Goal: Task Accomplishment & Management: Complete application form

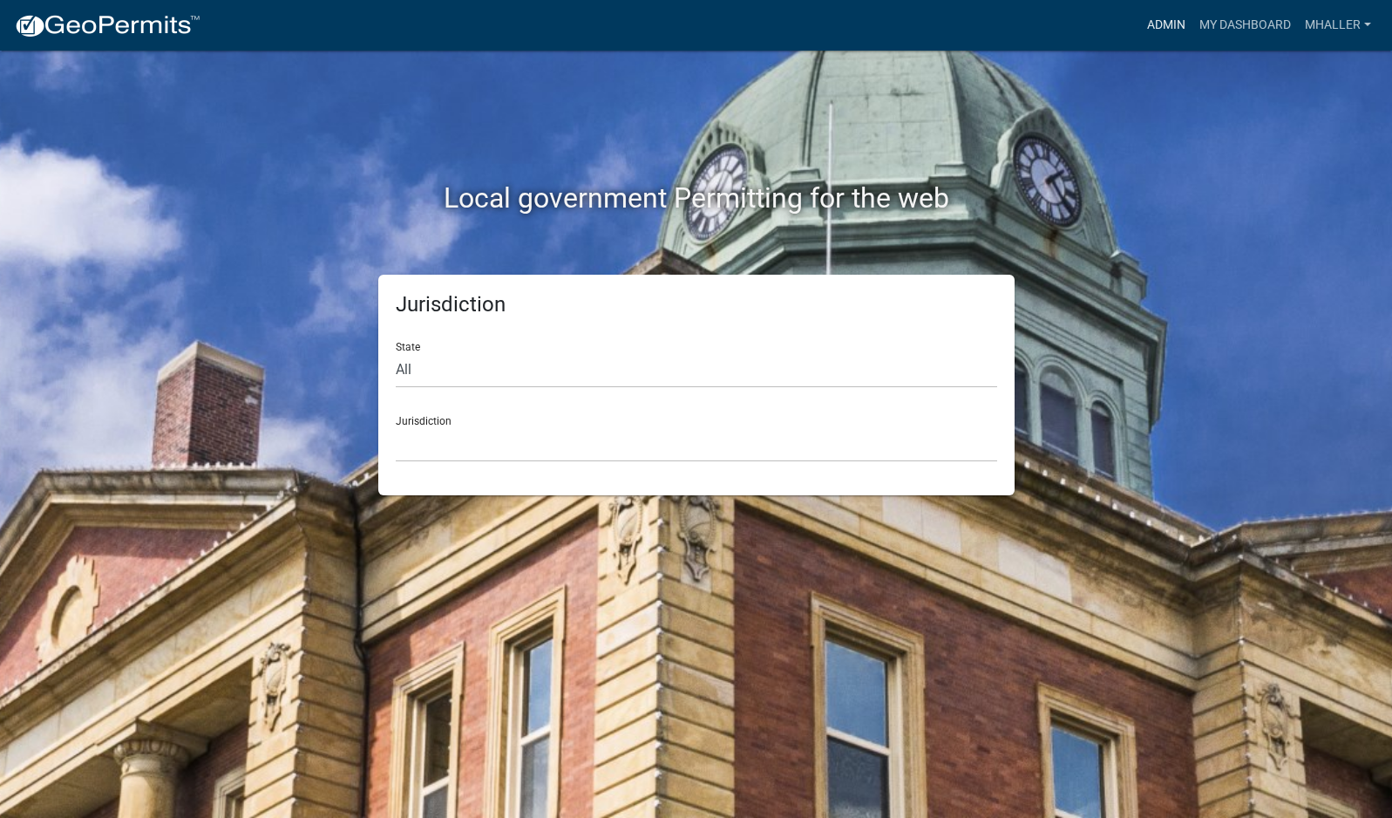
click at [1172, 24] on link "Admin" at bounding box center [1166, 25] width 52 height 33
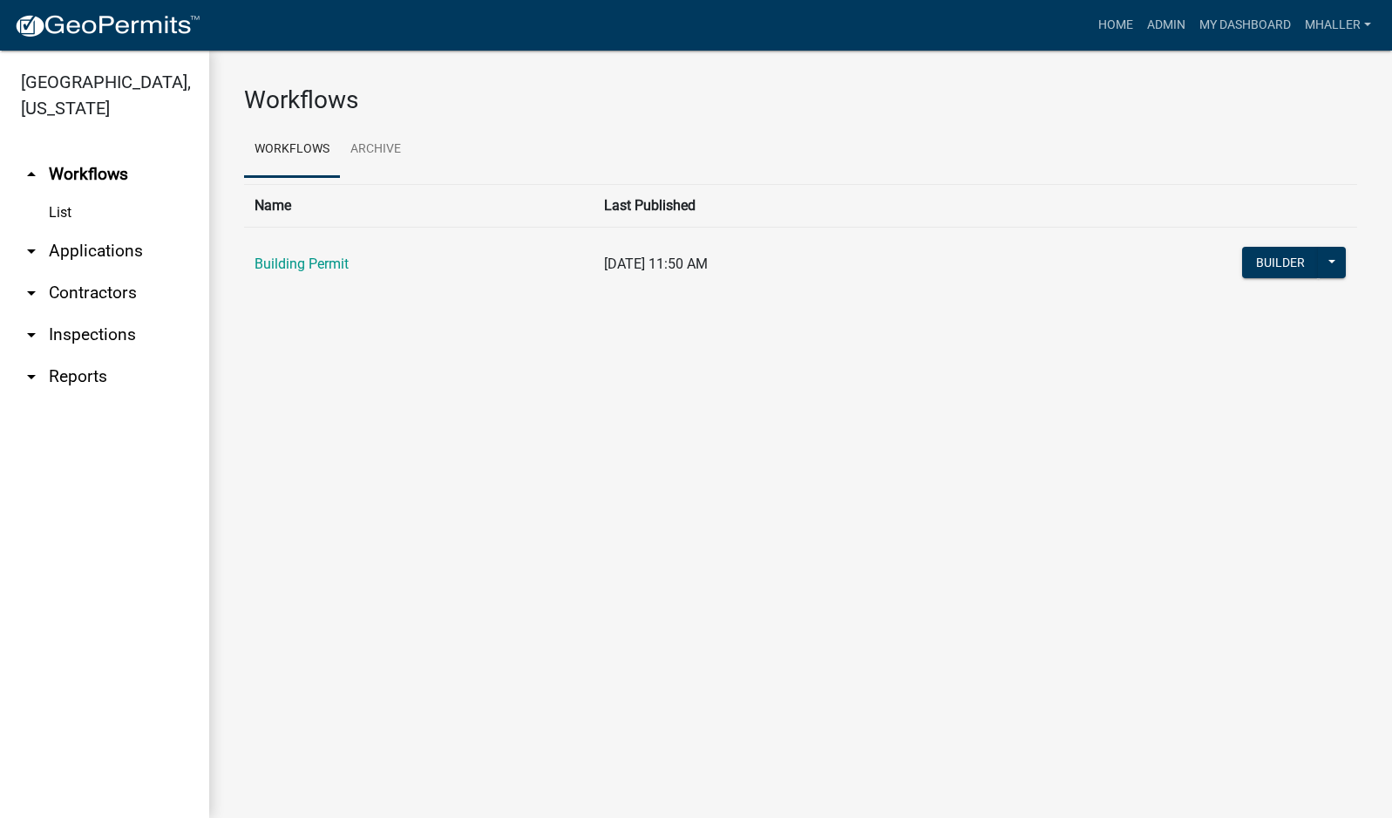
click at [90, 230] on link "arrow_drop_down Applications" at bounding box center [104, 251] width 209 height 42
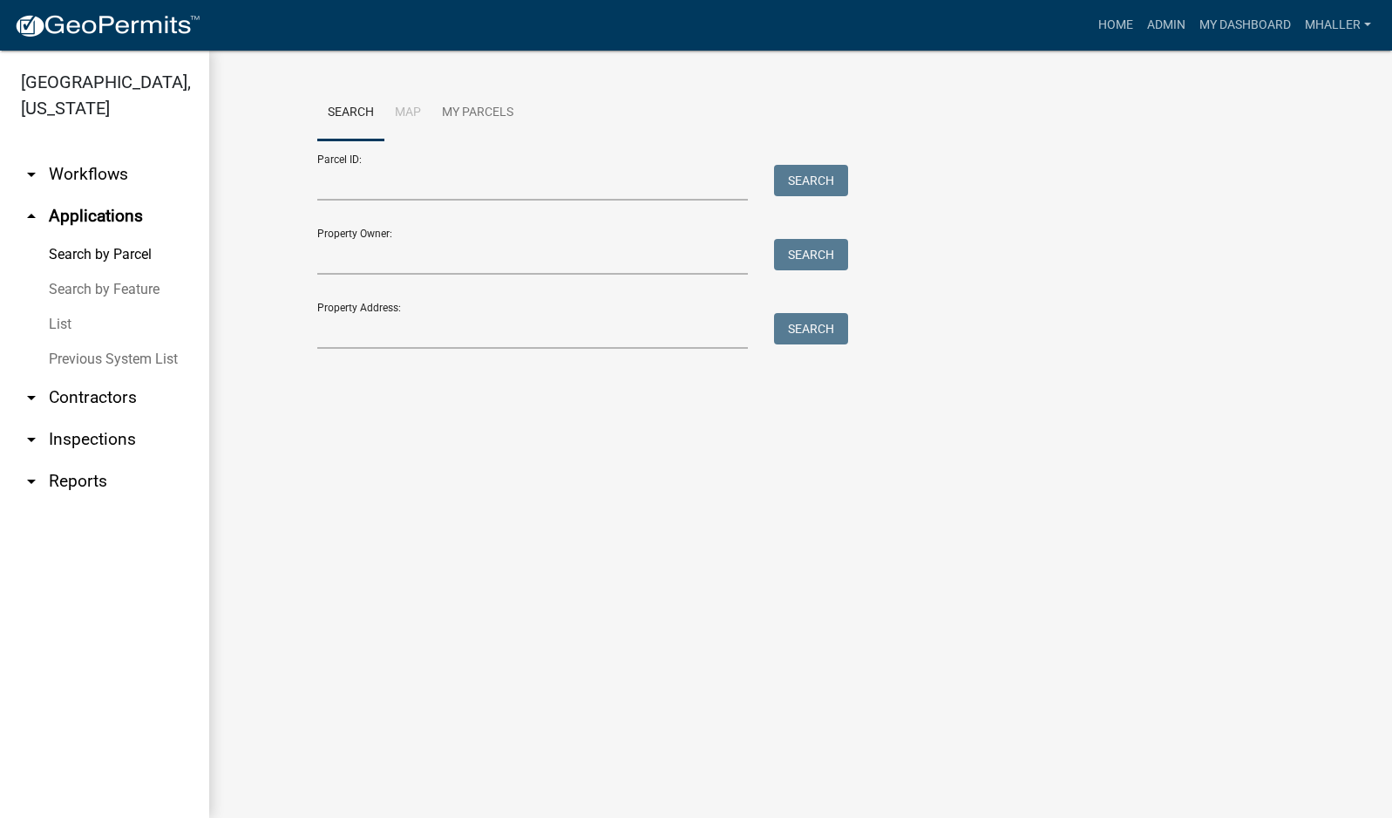
click at [66, 307] on link "List" at bounding box center [104, 324] width 209 height 35
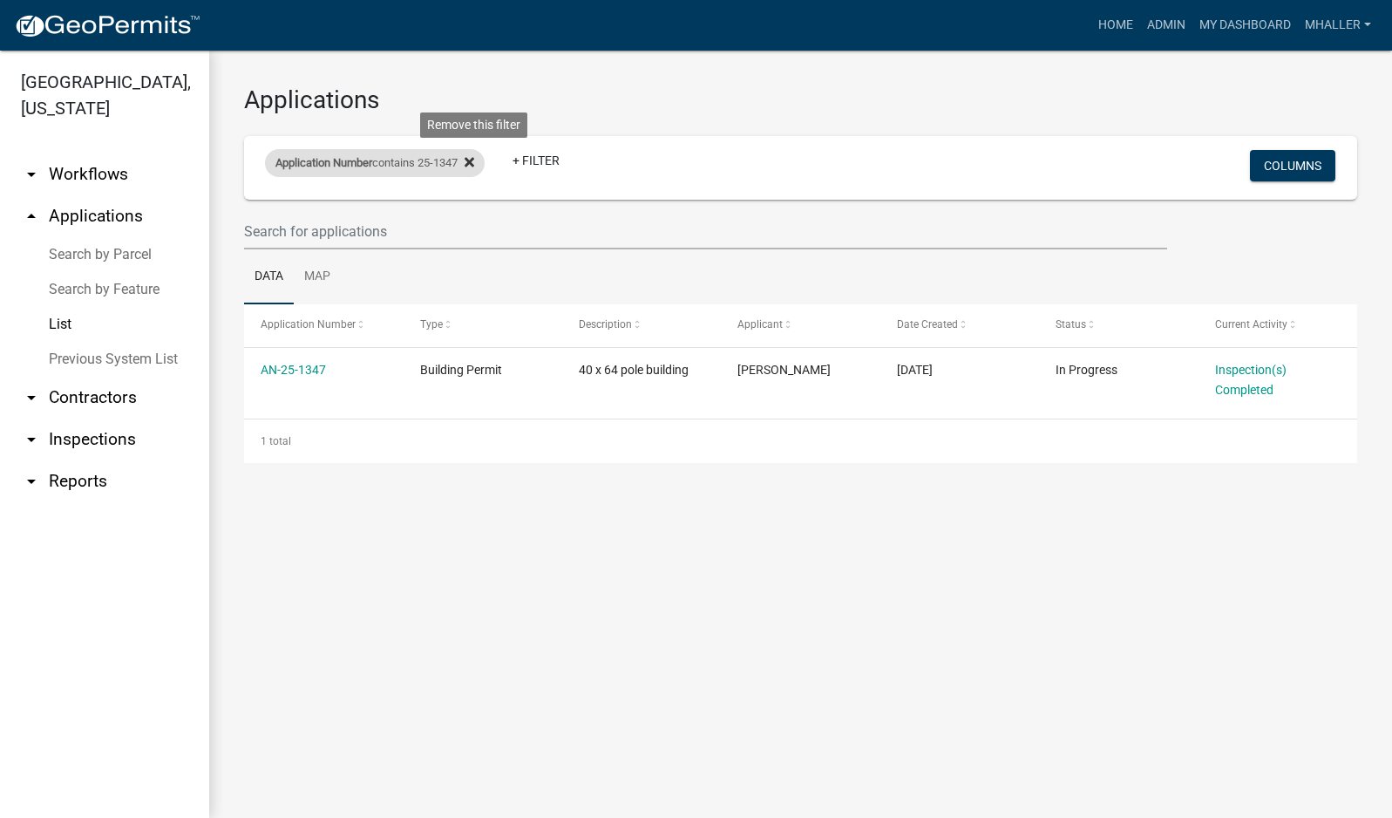
click at [472, 160] on icon at bounding box center [470, 162] width 10 height 14
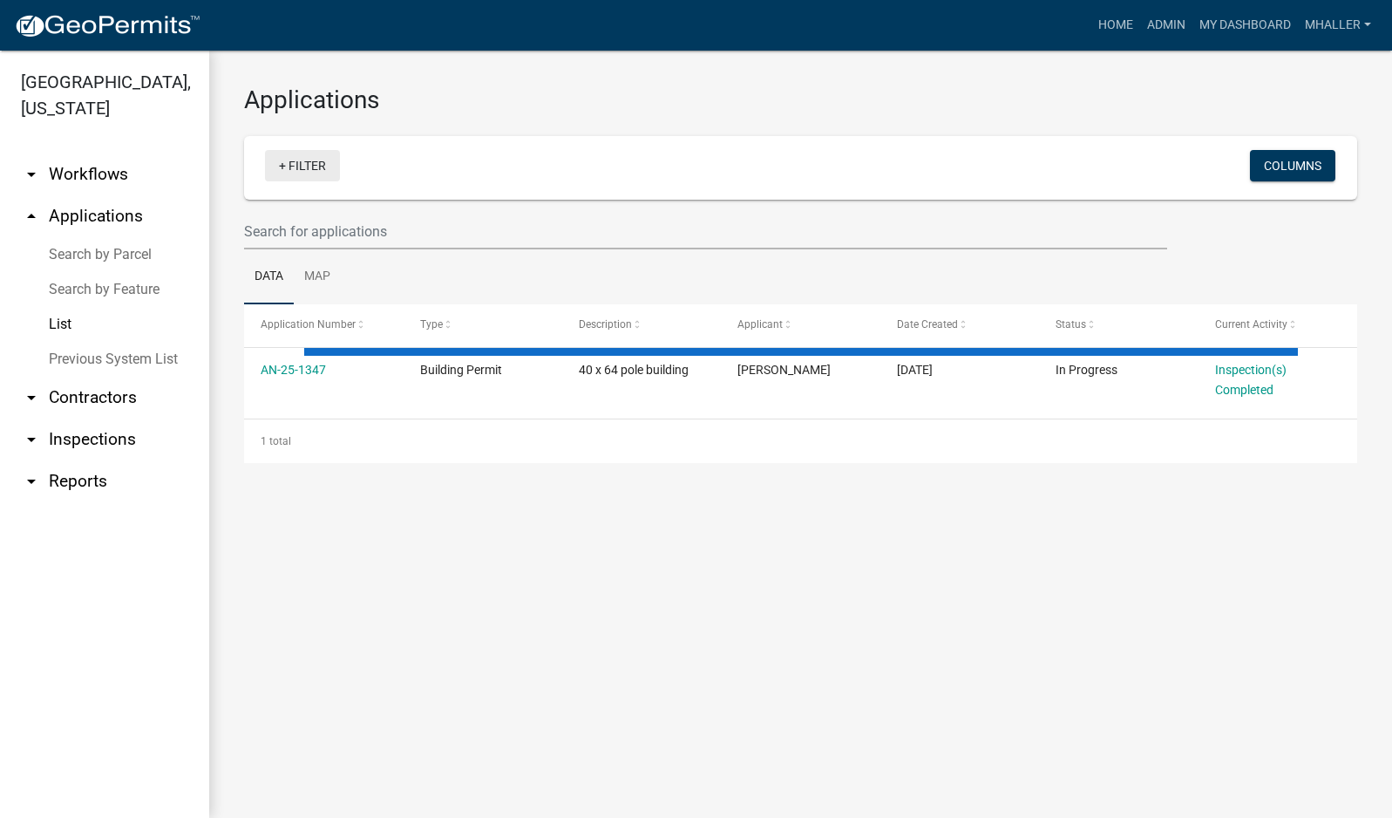
click at [313, 168] on link "+ Filter" at bounding box center [302, 165] width 75 height 31
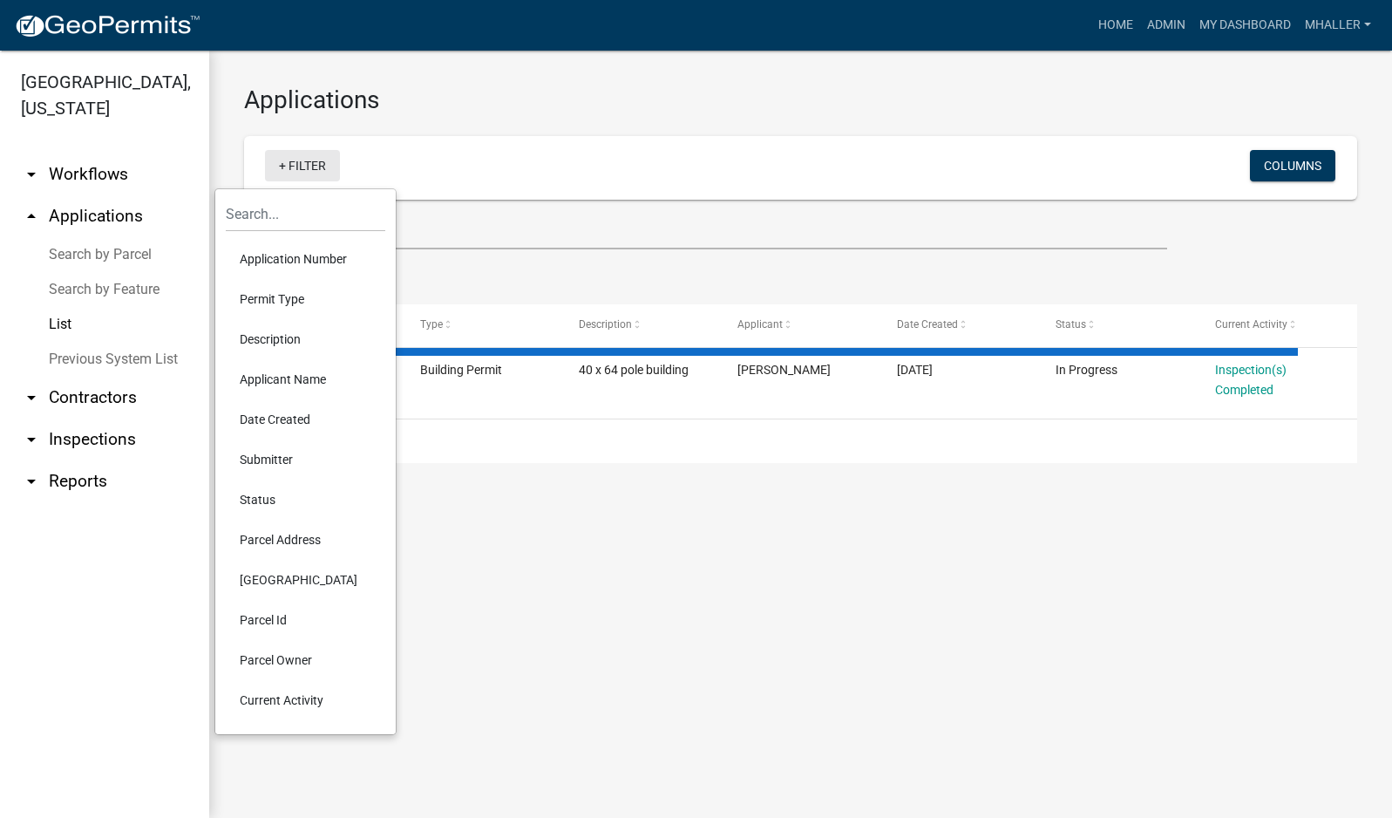
select select "1: 25"
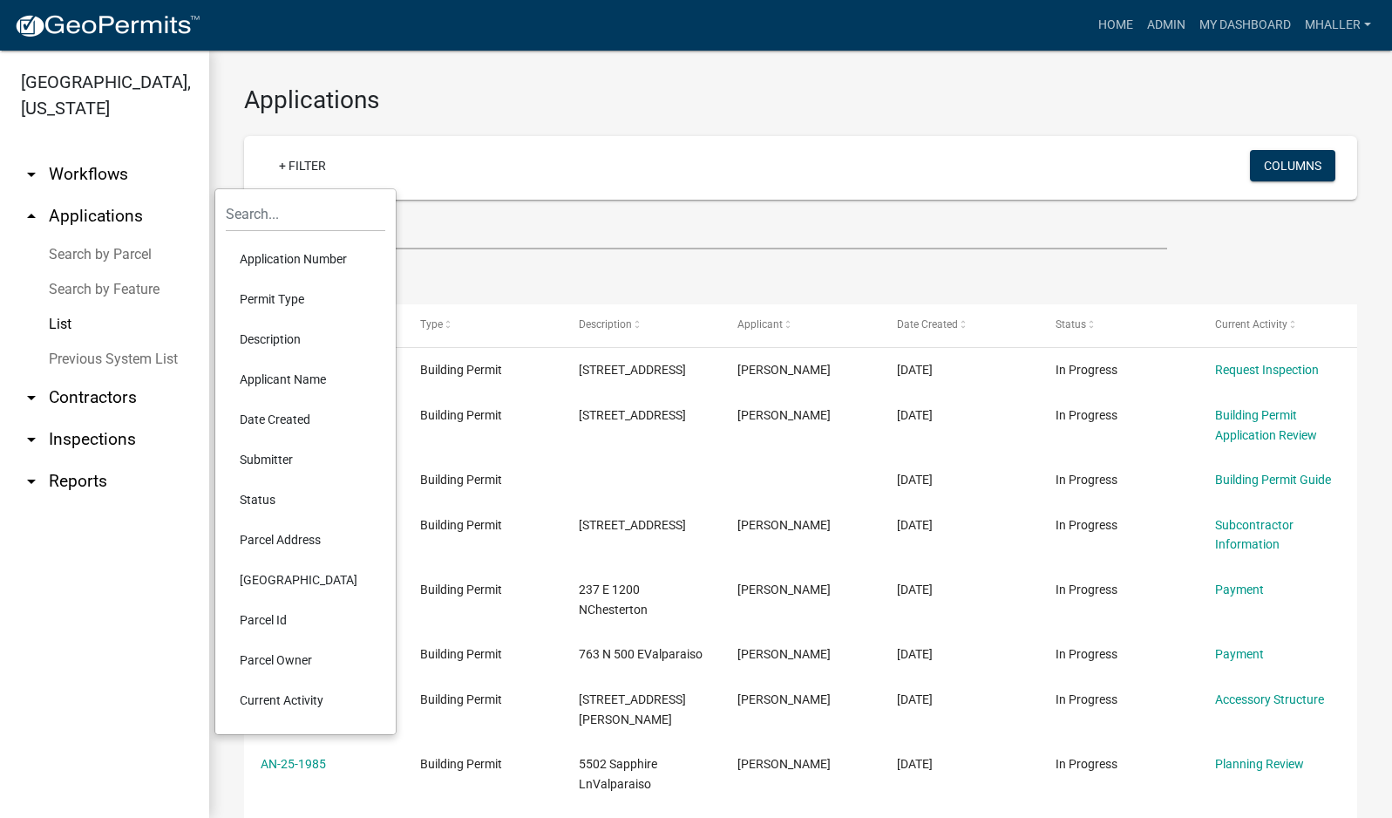
click at [278, 538] on li "Parcel Address" at bounding box center [306, 539] width 160 height 40
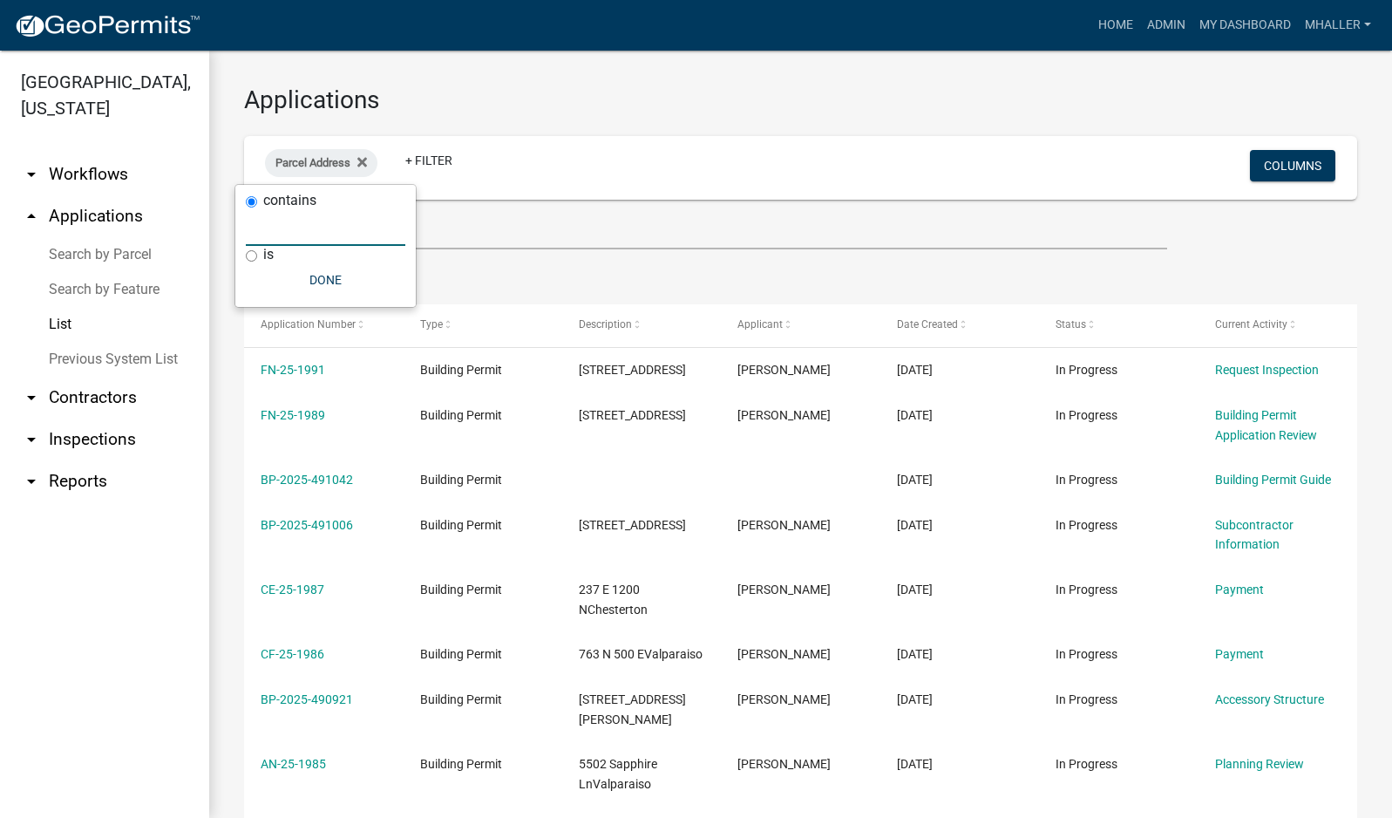
click at [261, 223] on input "text" at bounding box center [326, 228] width 160 height 36
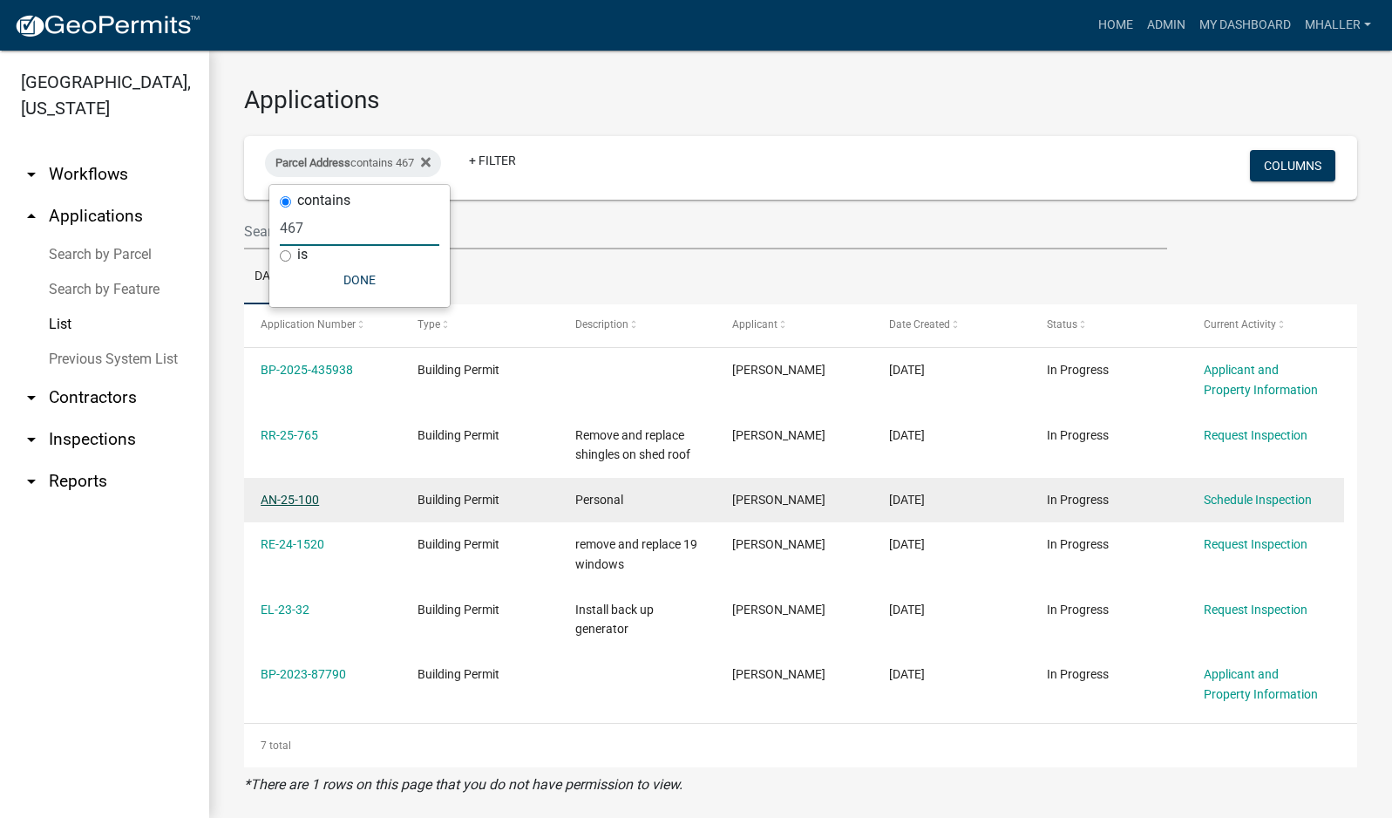
type input "467"
click at [300, 499] on link "AN-25-100" at bounding box center [290, 499] width 58 height 14
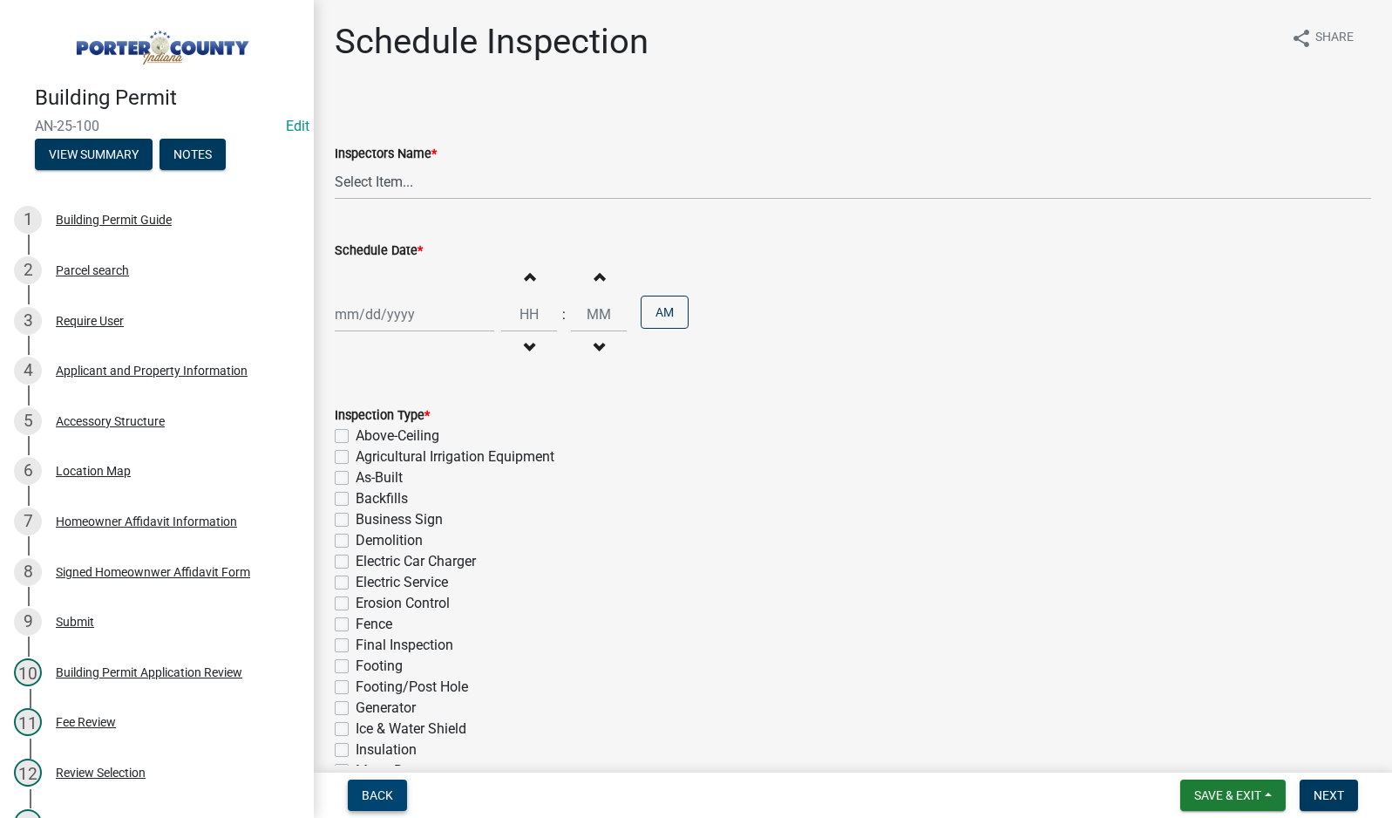
click at [372, 798] on span "Back" at bounding box center [377, 795] width 31 height 14
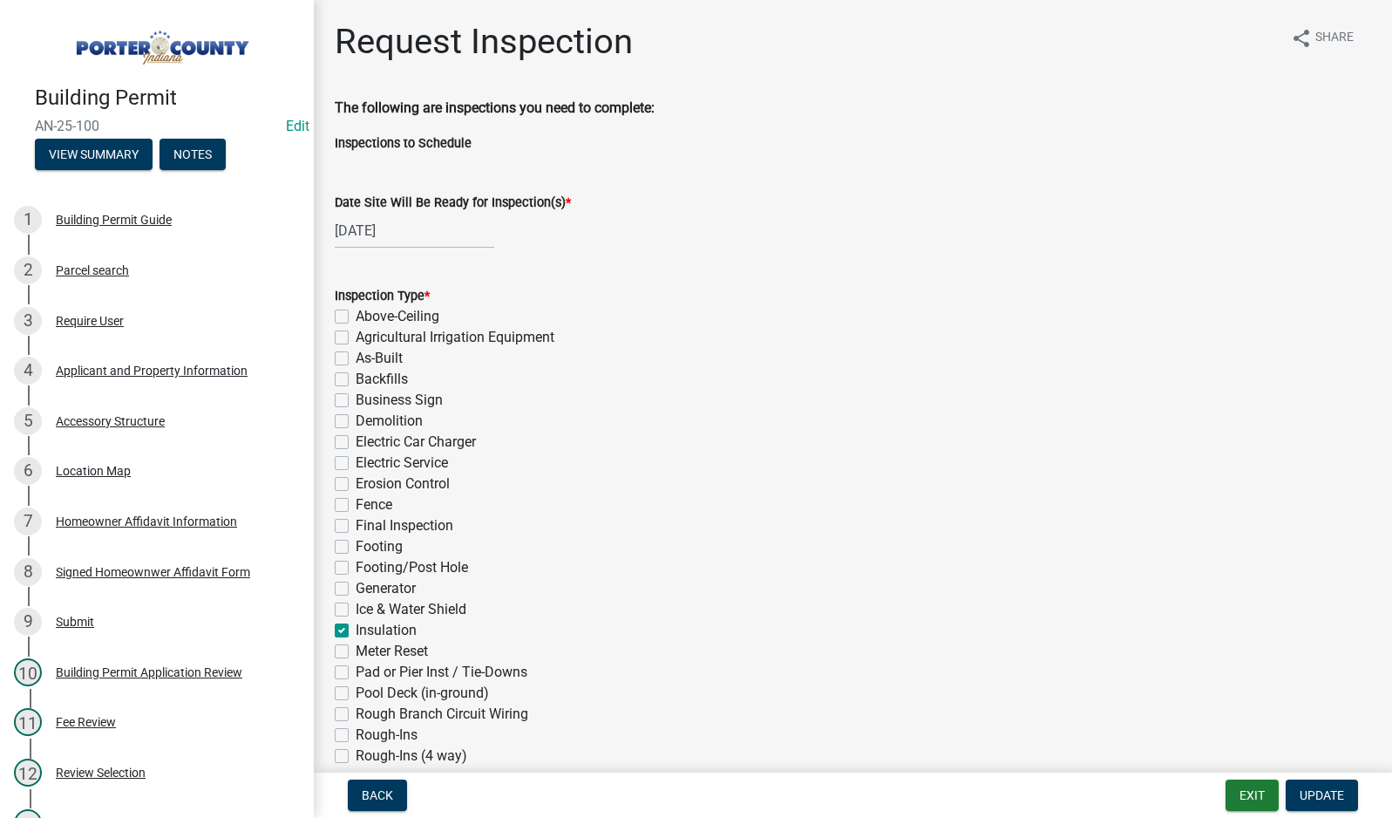
click at [356, 629] on label "Insulation" at bounding box center [386, 630] width 61 height 21
click at [356, 629] on input "Insulation" at bounding box center [361, 625] width 11 height 11
checkbox input "false"
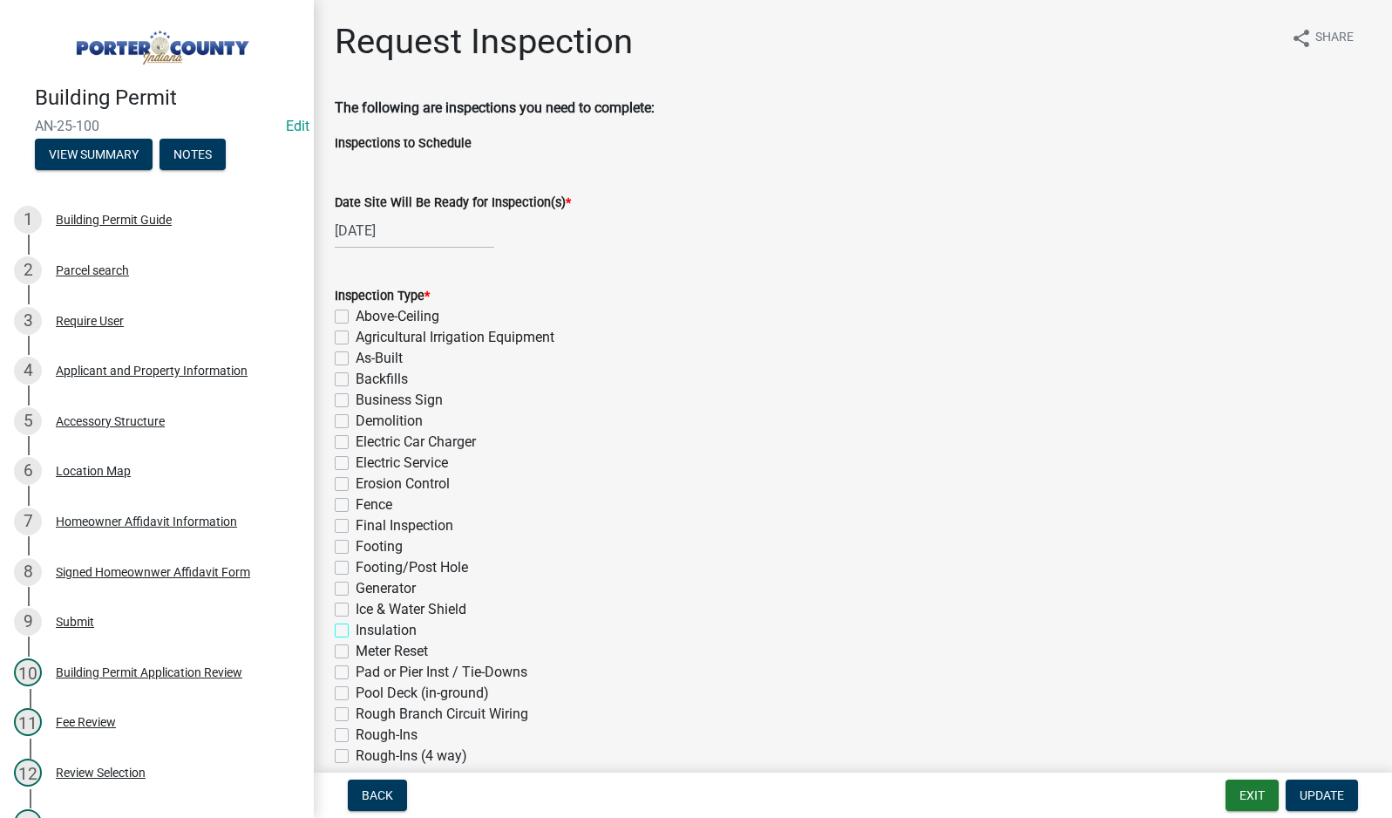
checkbox input "false"
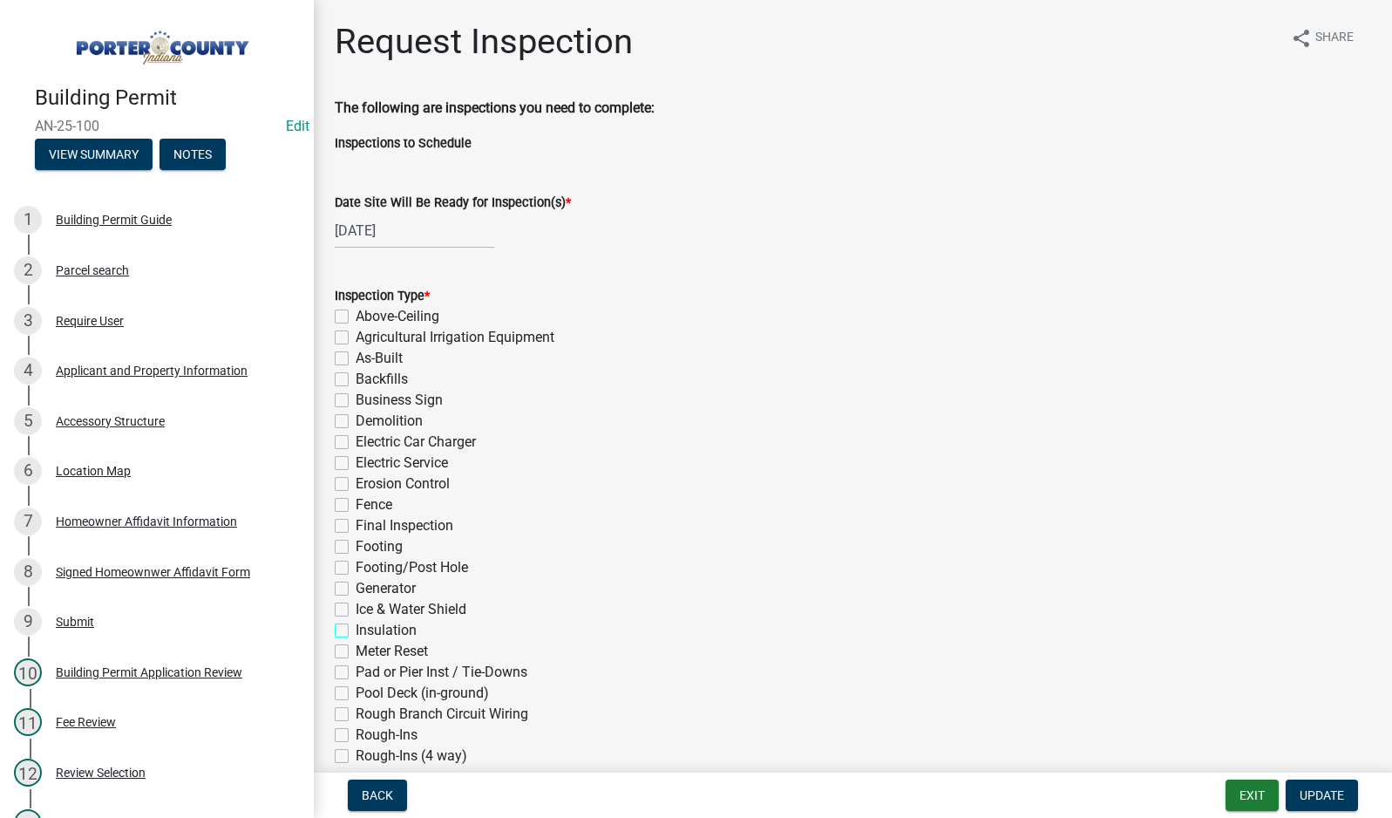
checkbox input "false"
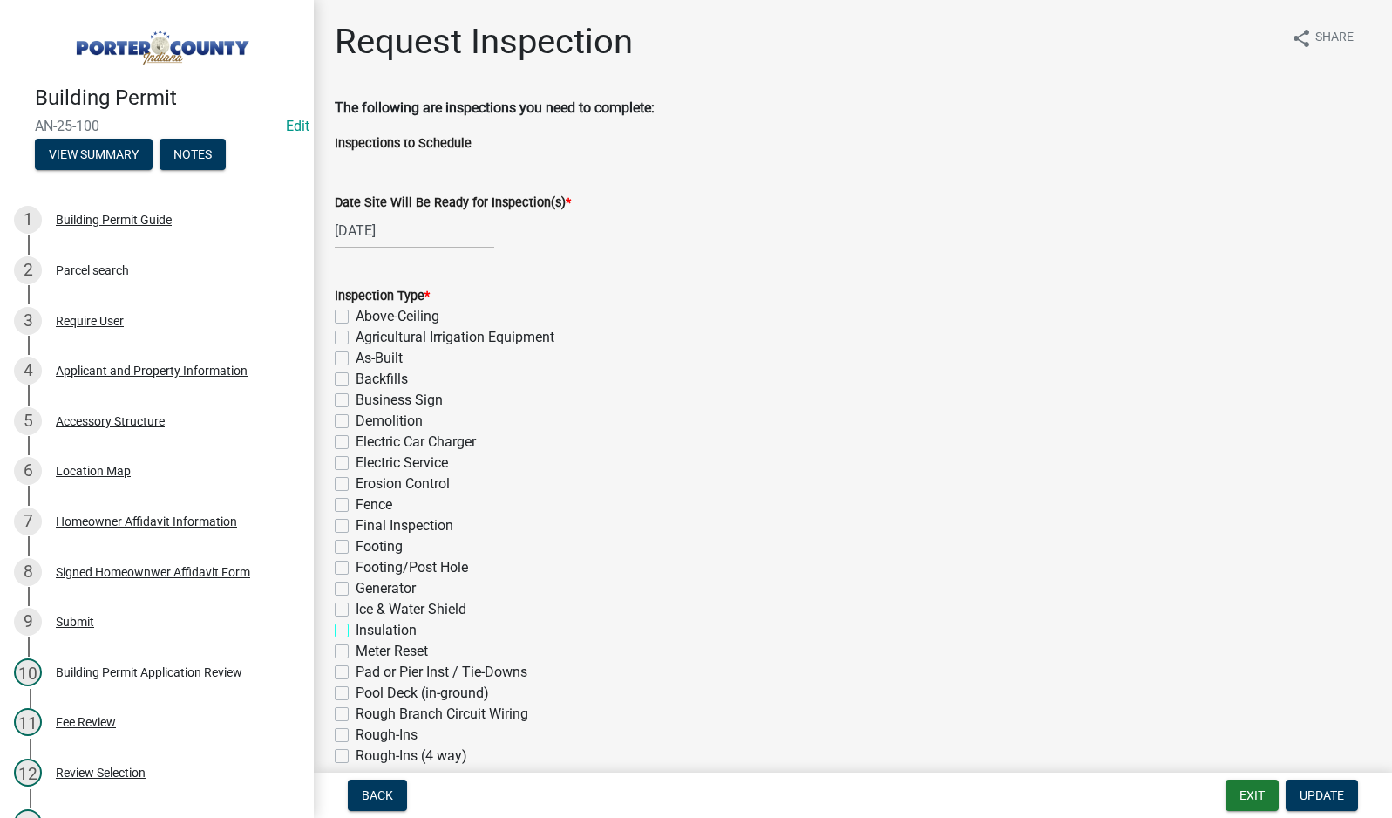
checkbox input "false"
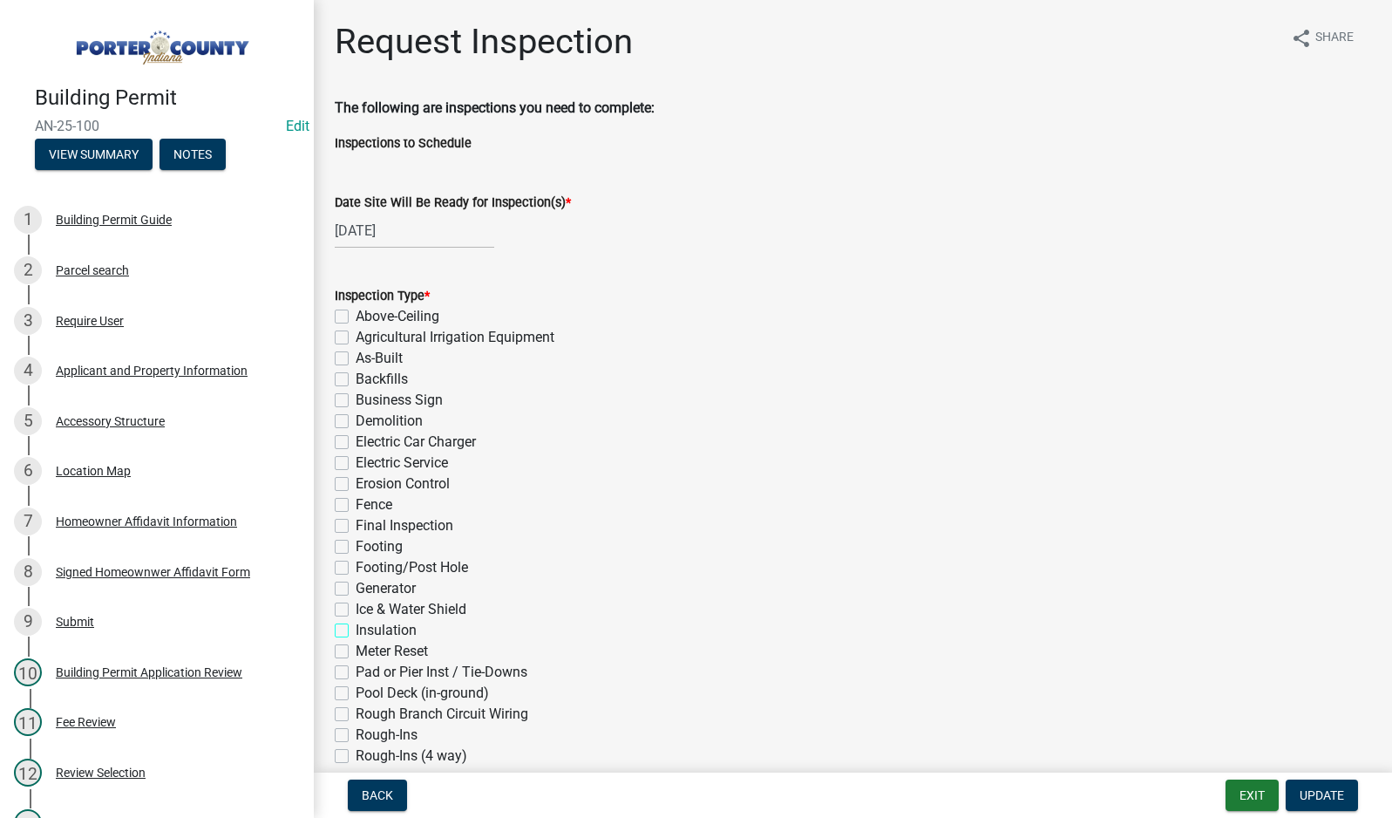
checkbox input "false"
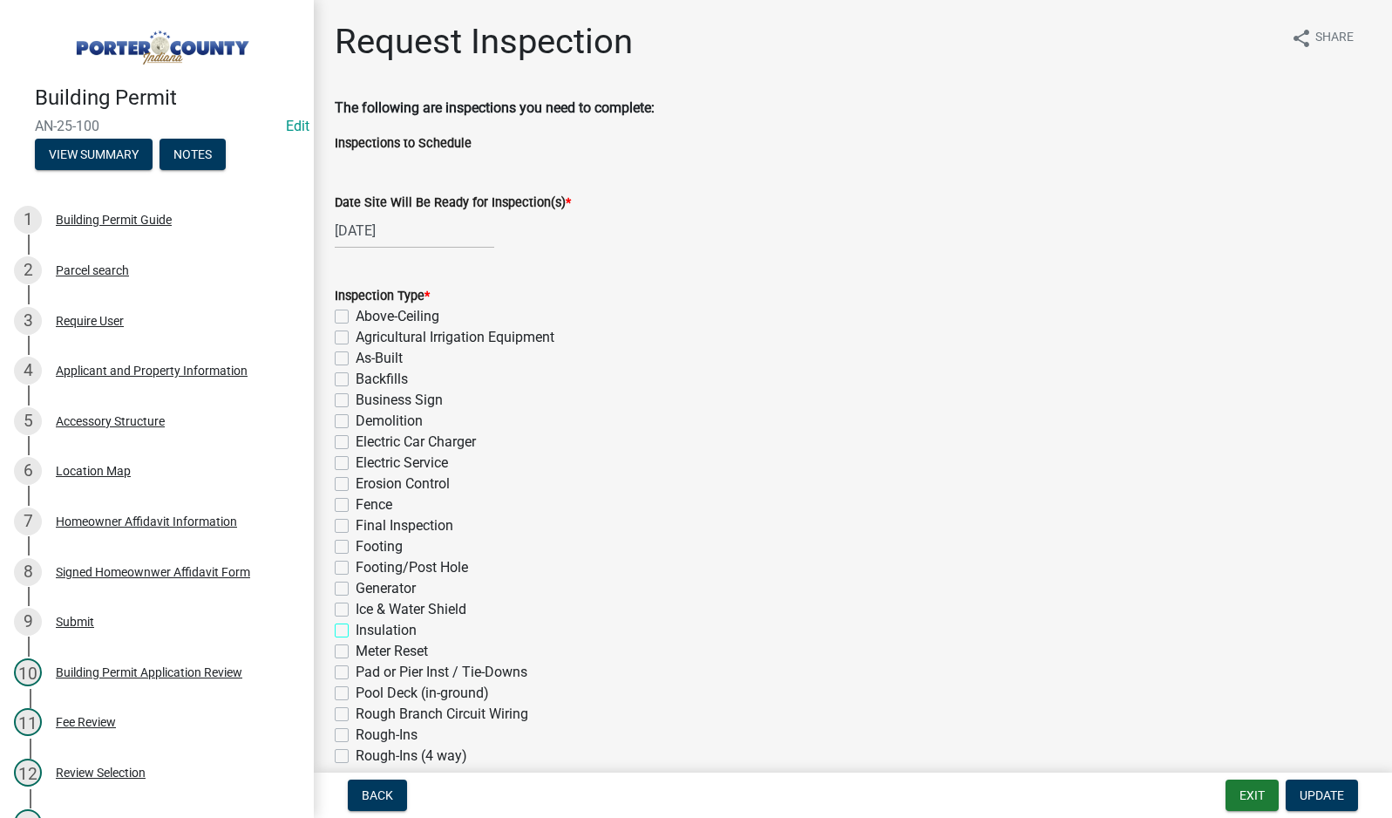
checkbox input "false"
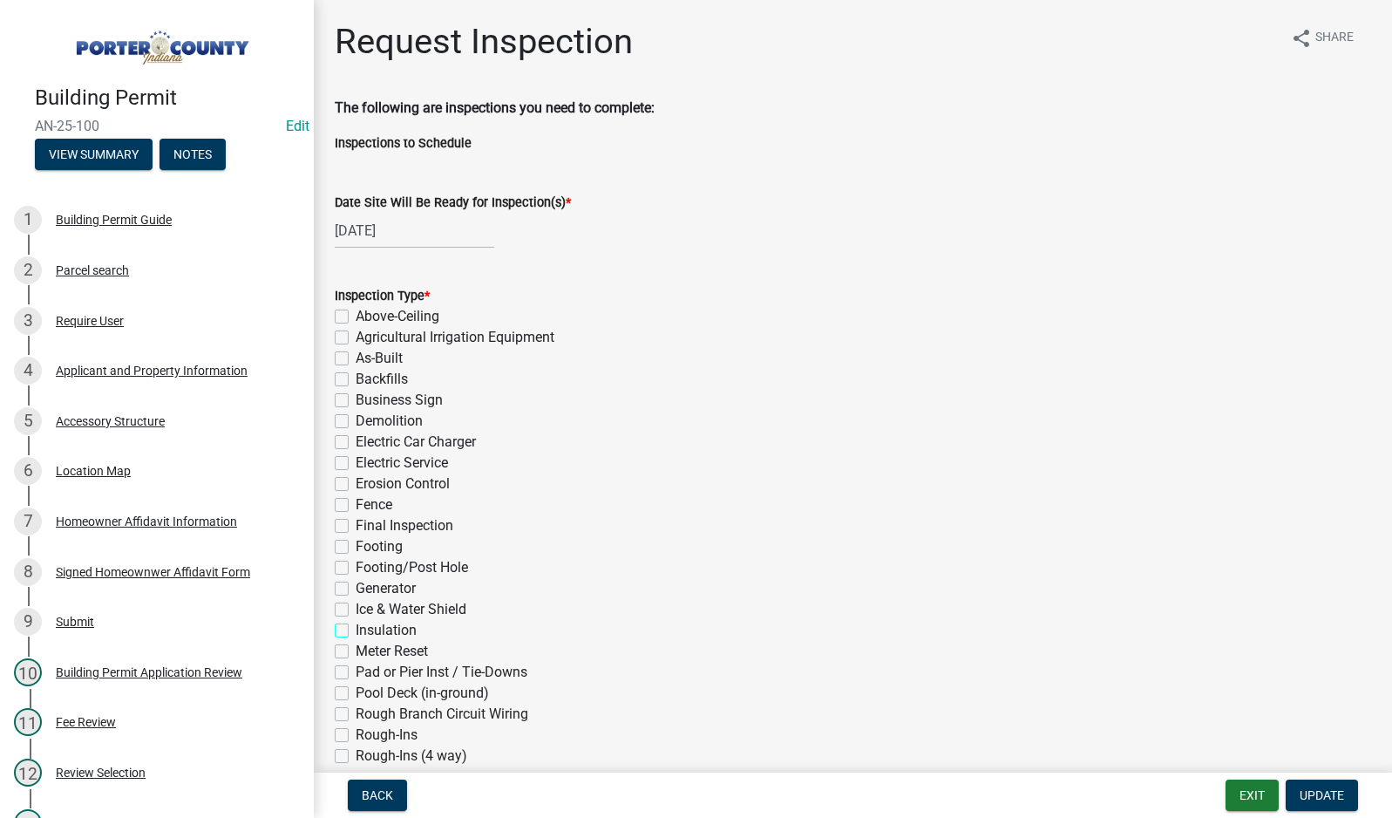
checkbox input "false"
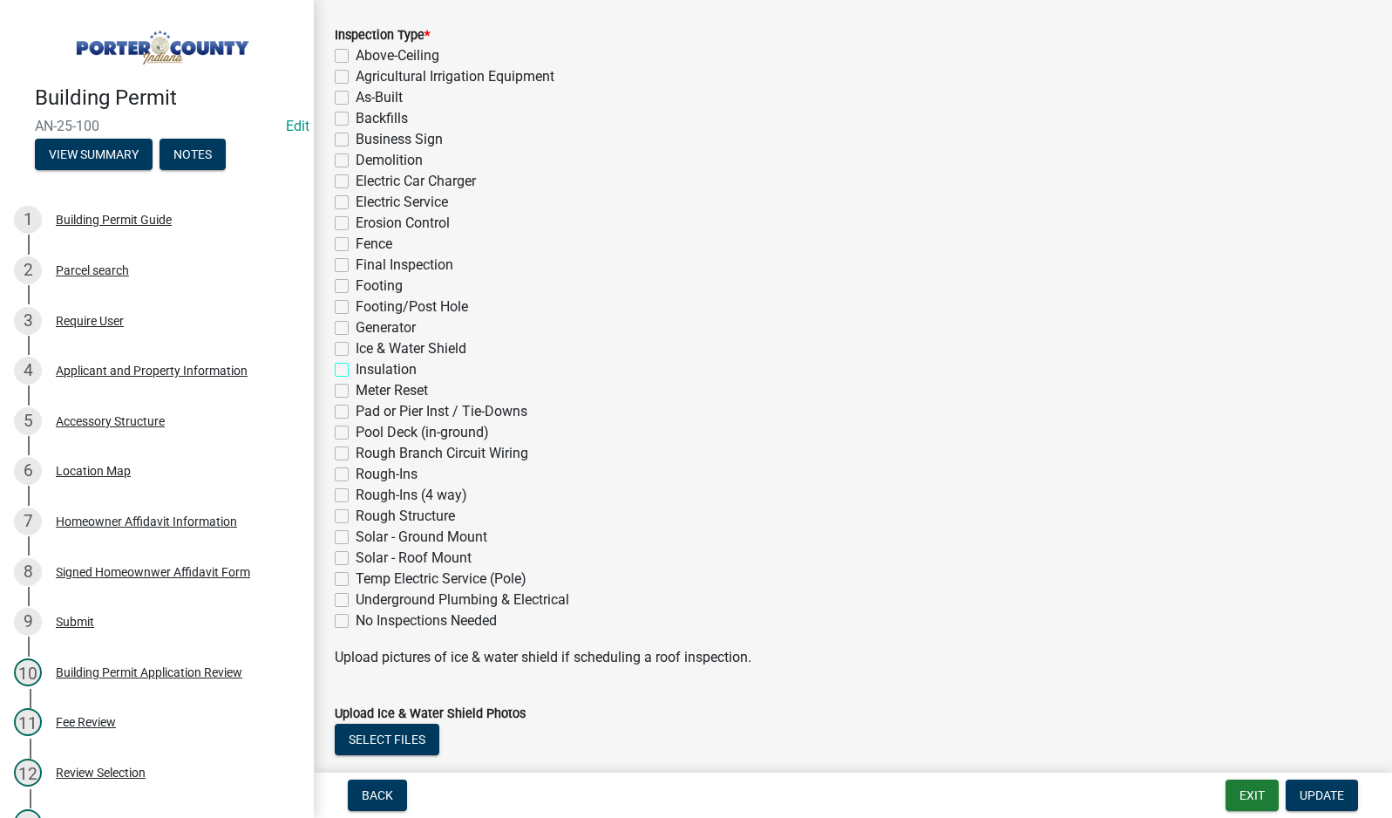
scroll to position [261, 0]
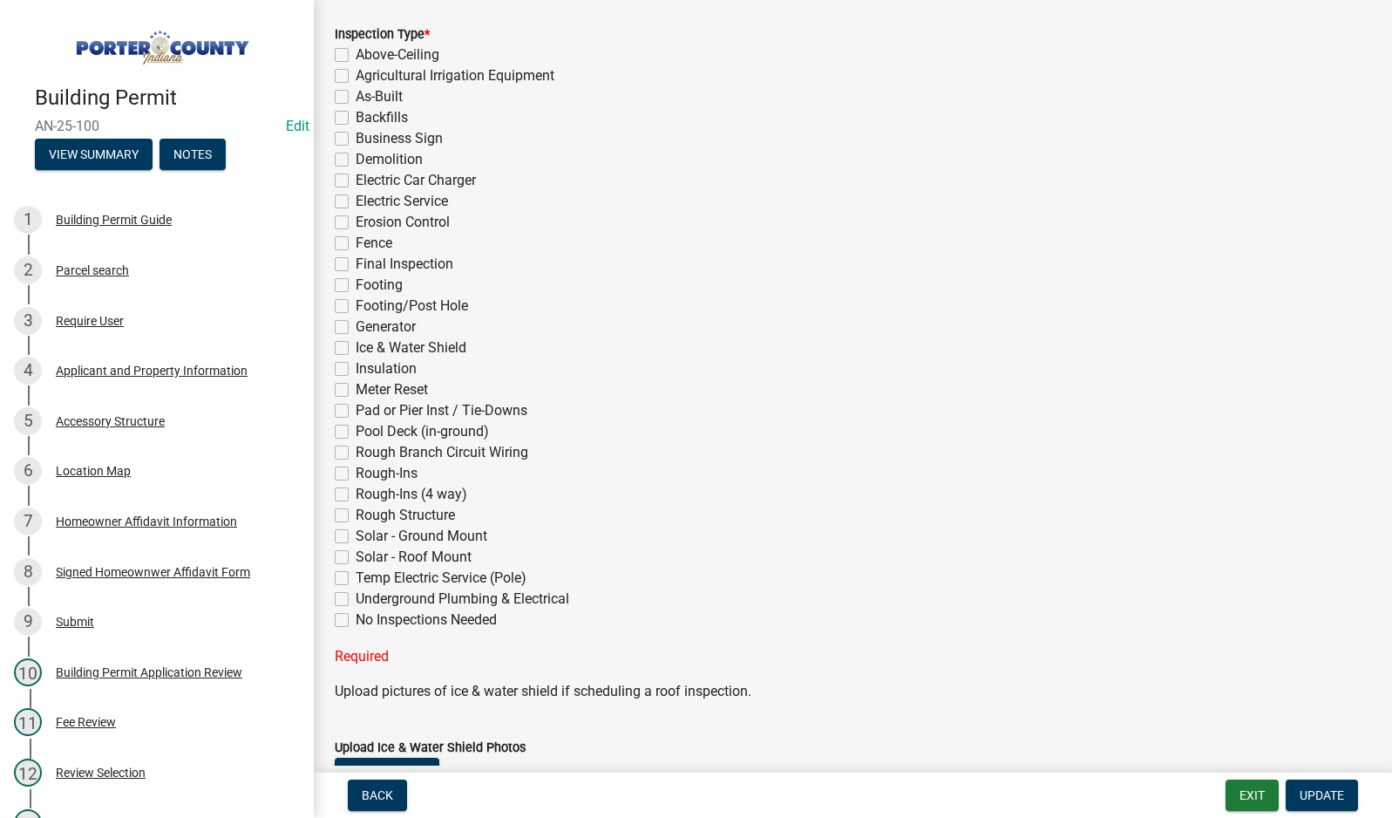
click at [356, 495] on label "Rough-Ins (4 way)" at bounding box center [412, 494] width 112 height 21
click at [356, 495] on input "Rough-Ins (4 way)" at bounding box center [361, 489] width 11 height 11
checkbox input "true"
checkbox input "false"
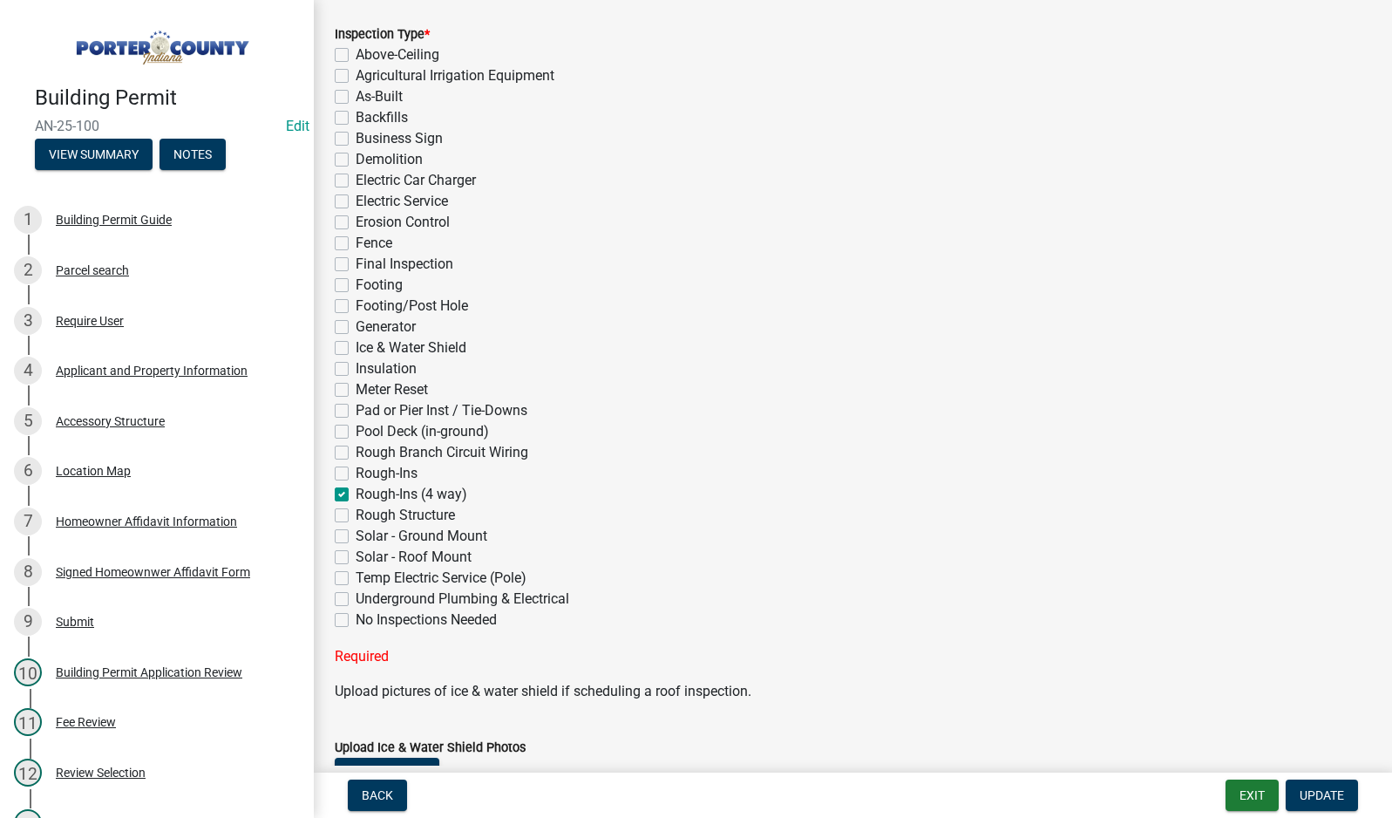
checkbox input "false"
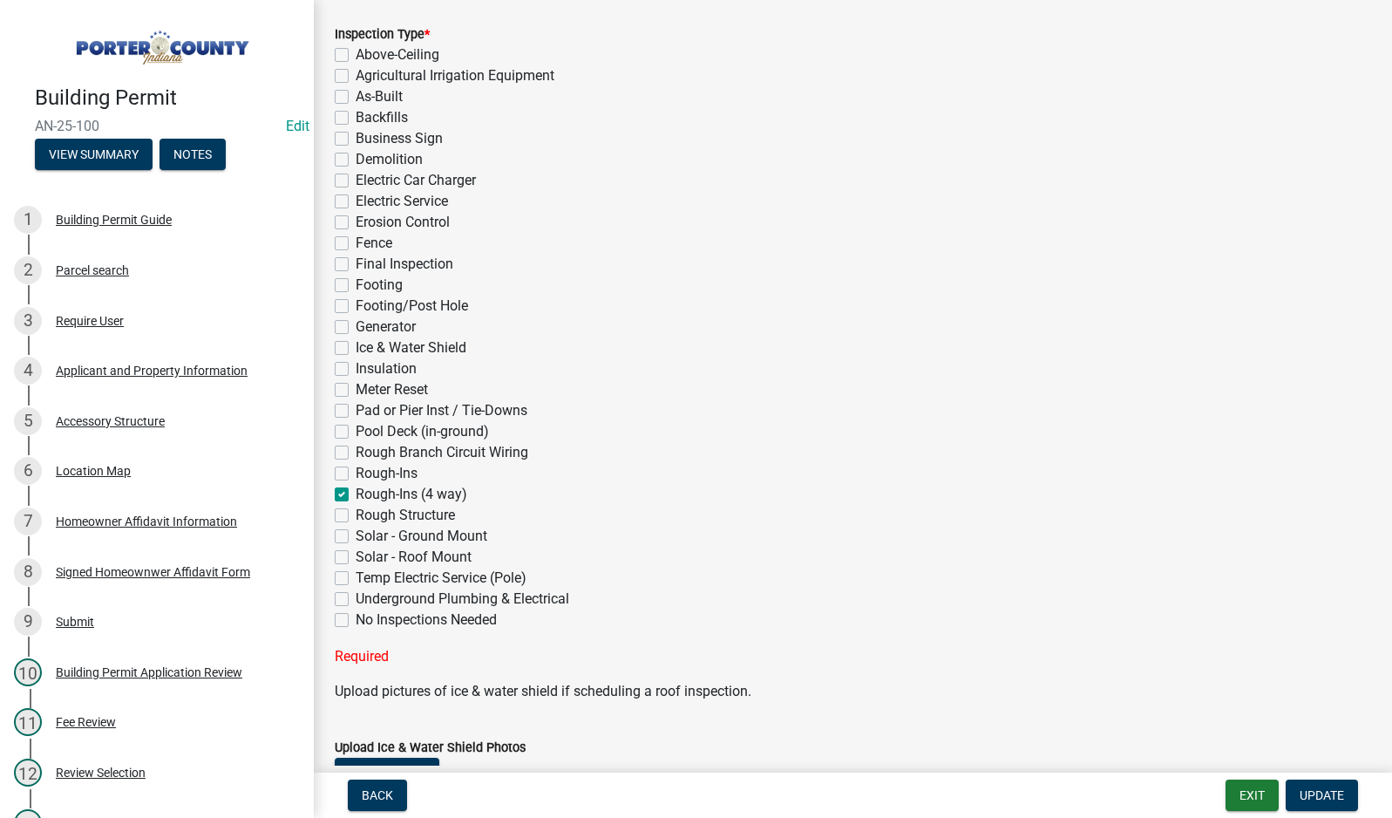
checkbox input "false"
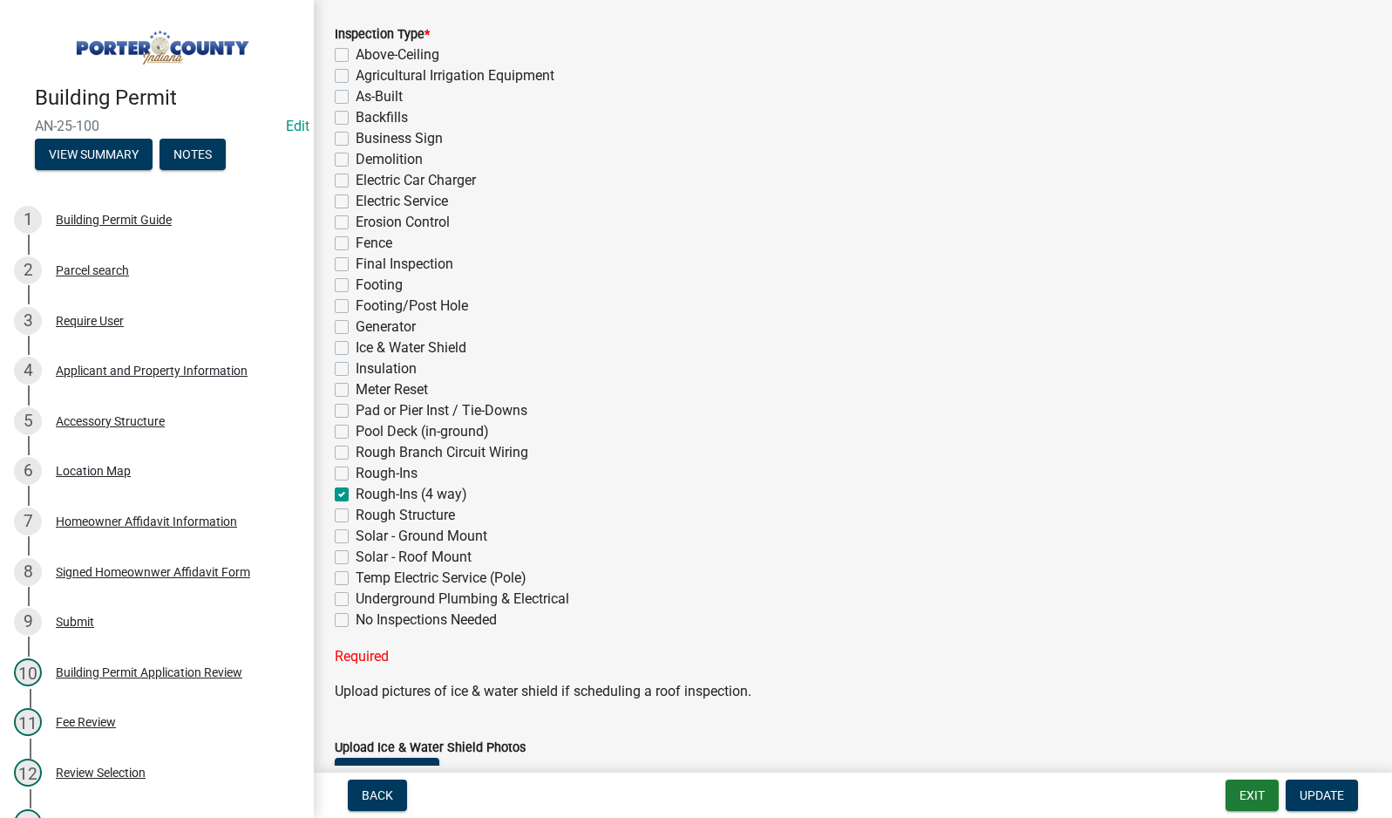
checkbox input "false"
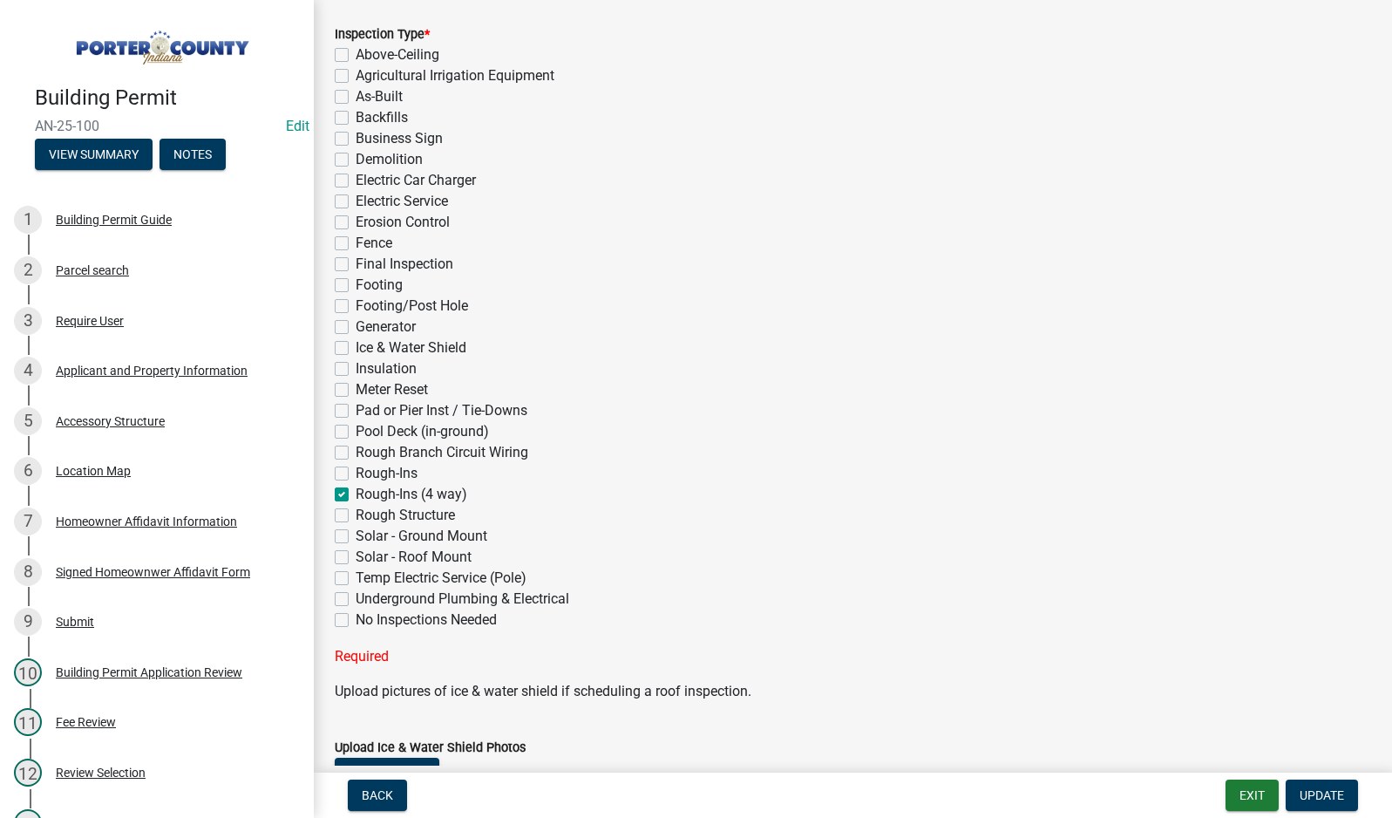
checkbox input "false"
checkbox input "true"
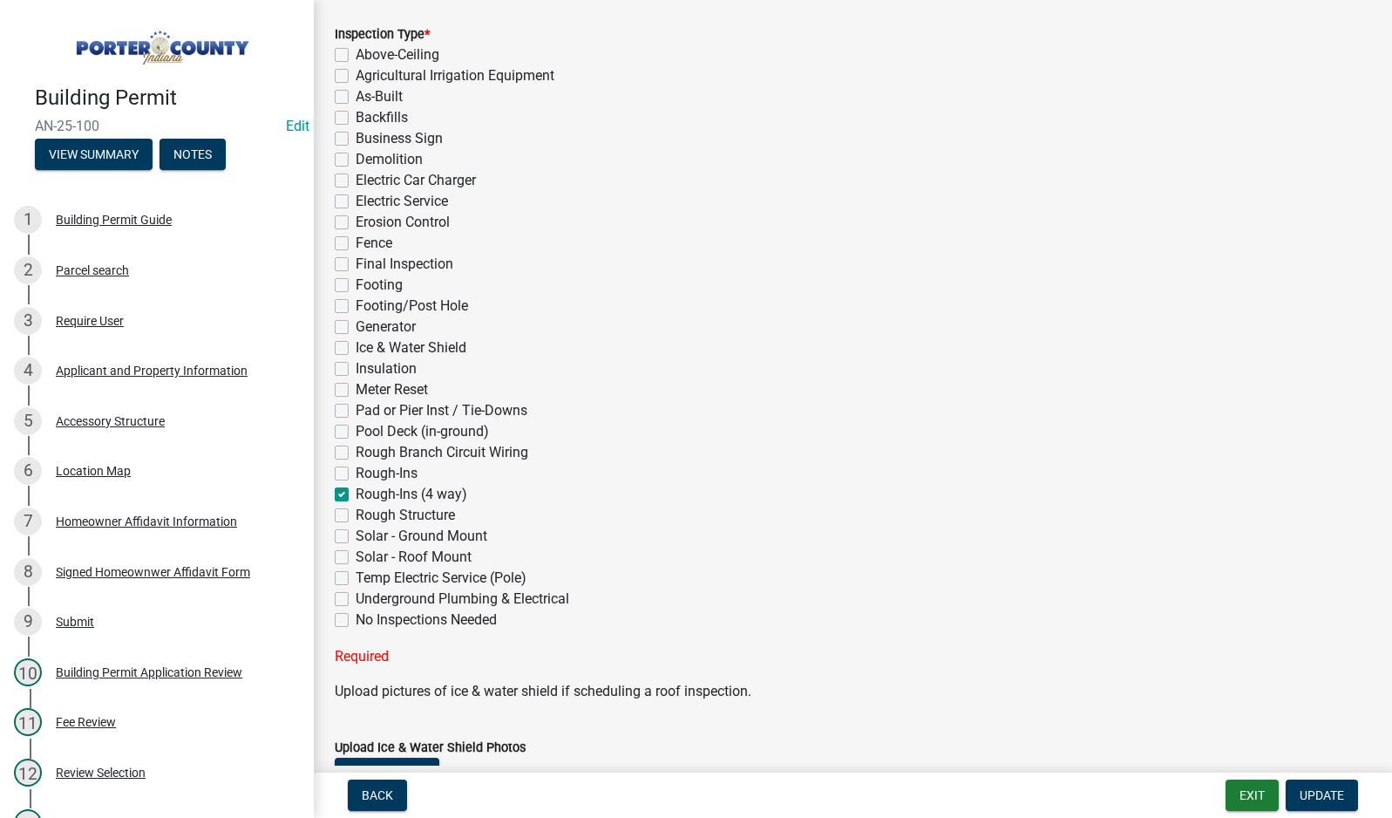
checkbox input "false"
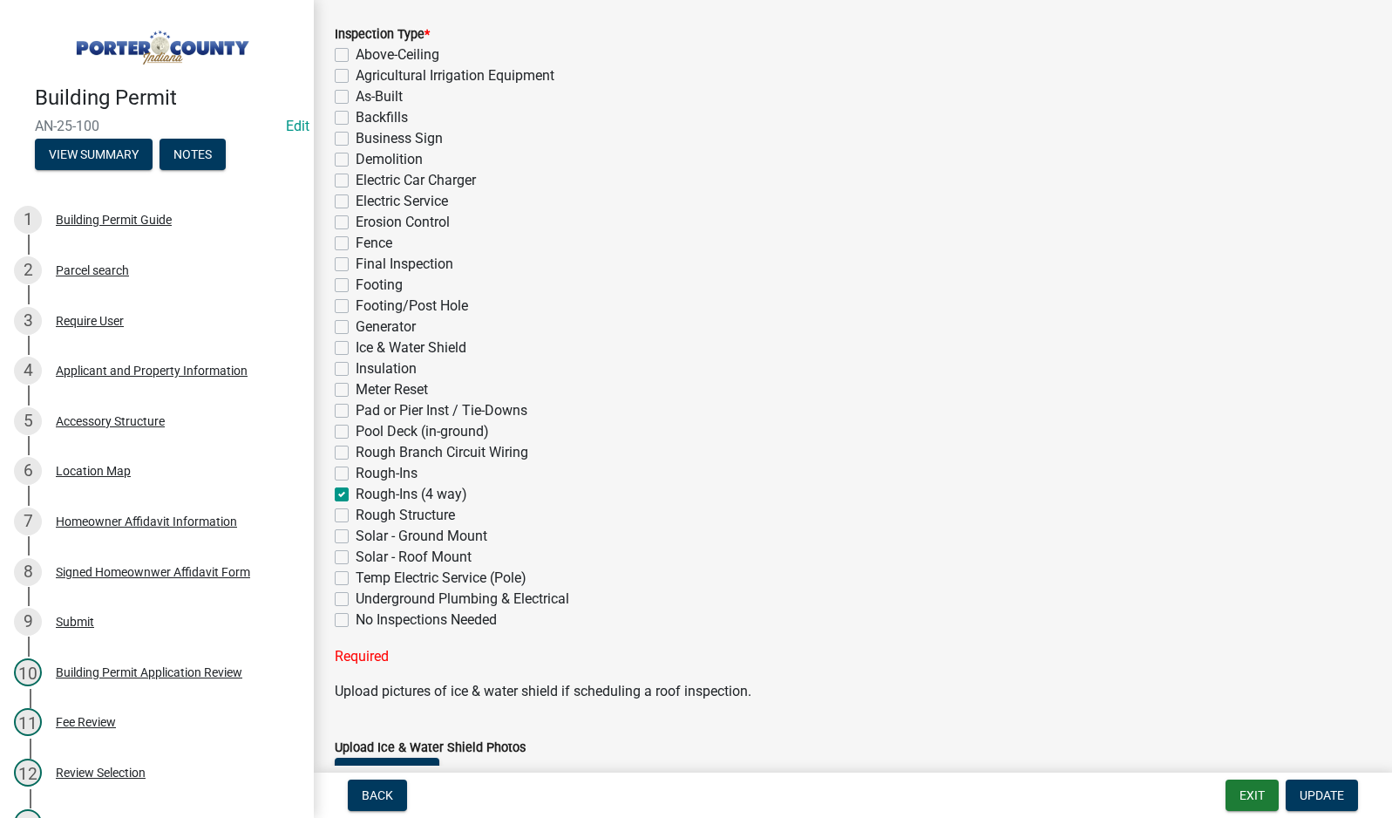
checkbox input "false"
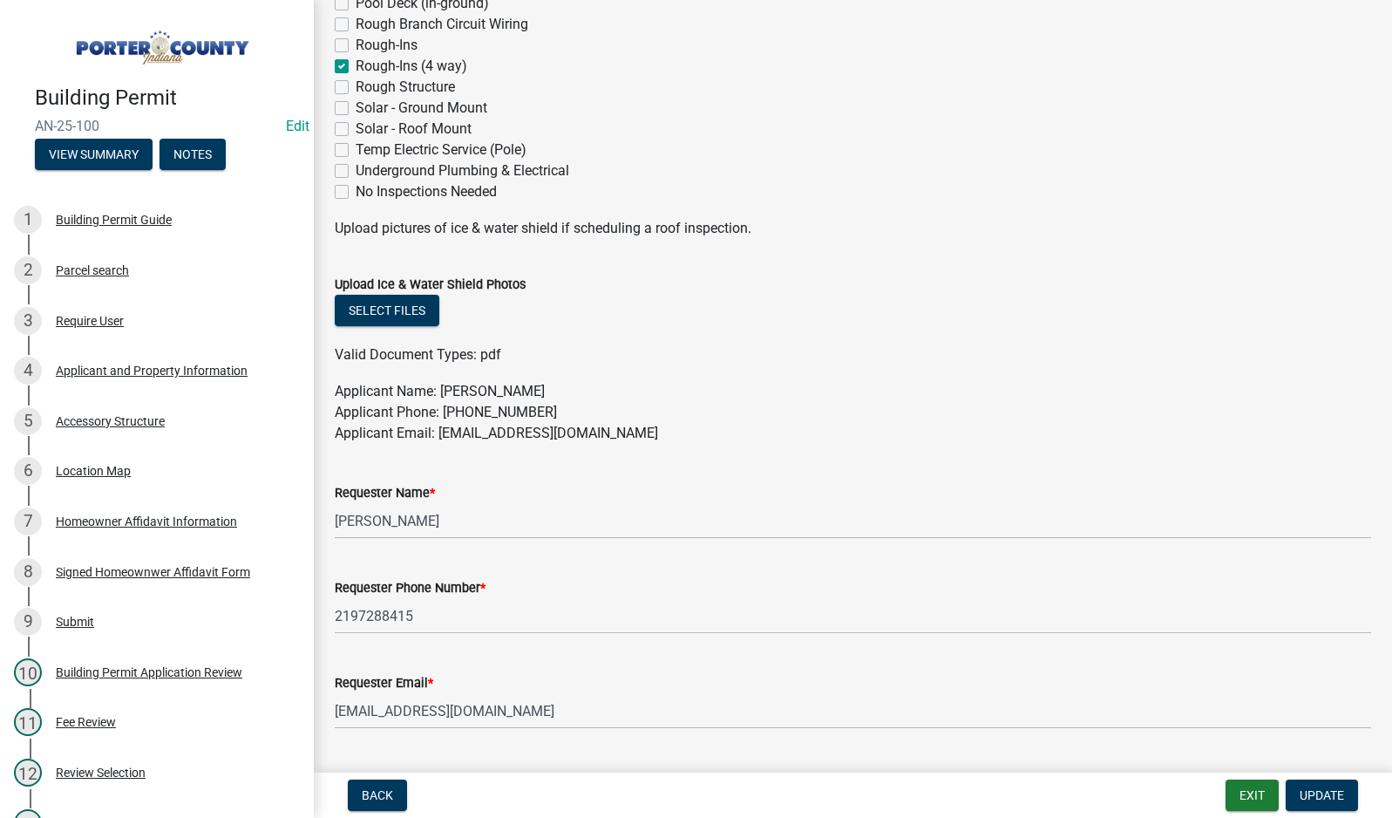
scroll to position [872, 0]
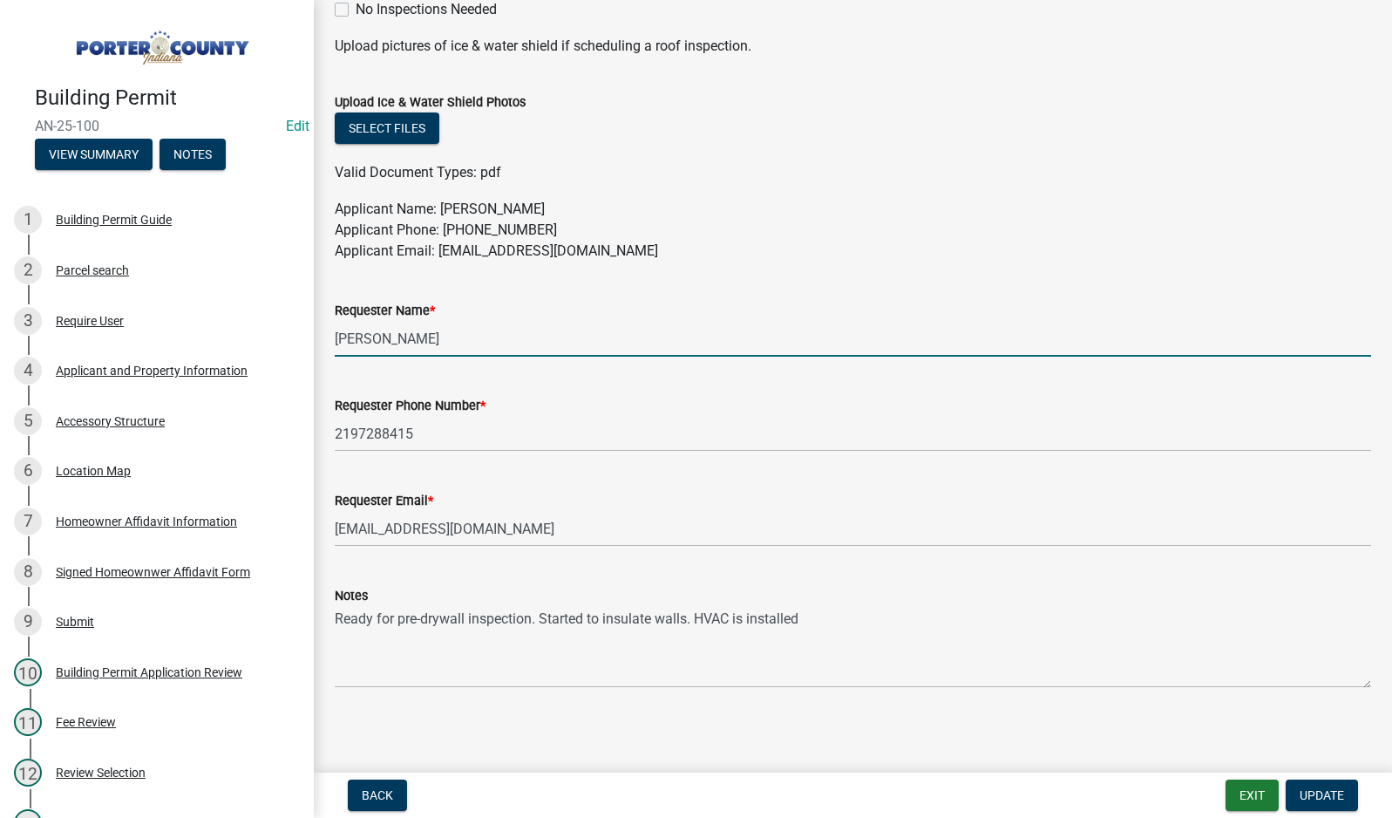
drag, startPoint x: 440, startPoint y: 341, endPoint x: 322, endPoint y: 341, distance: 118.5
click at [322, 341] on div "Requester Name * [PERSON_NAME]" at bounding box center [853, 315] width 1063 height 81
type input "[PERSON_NAME]"
click at [1315, 795] on span "Update" at bounding box center [1322, 795] width 44 height 14
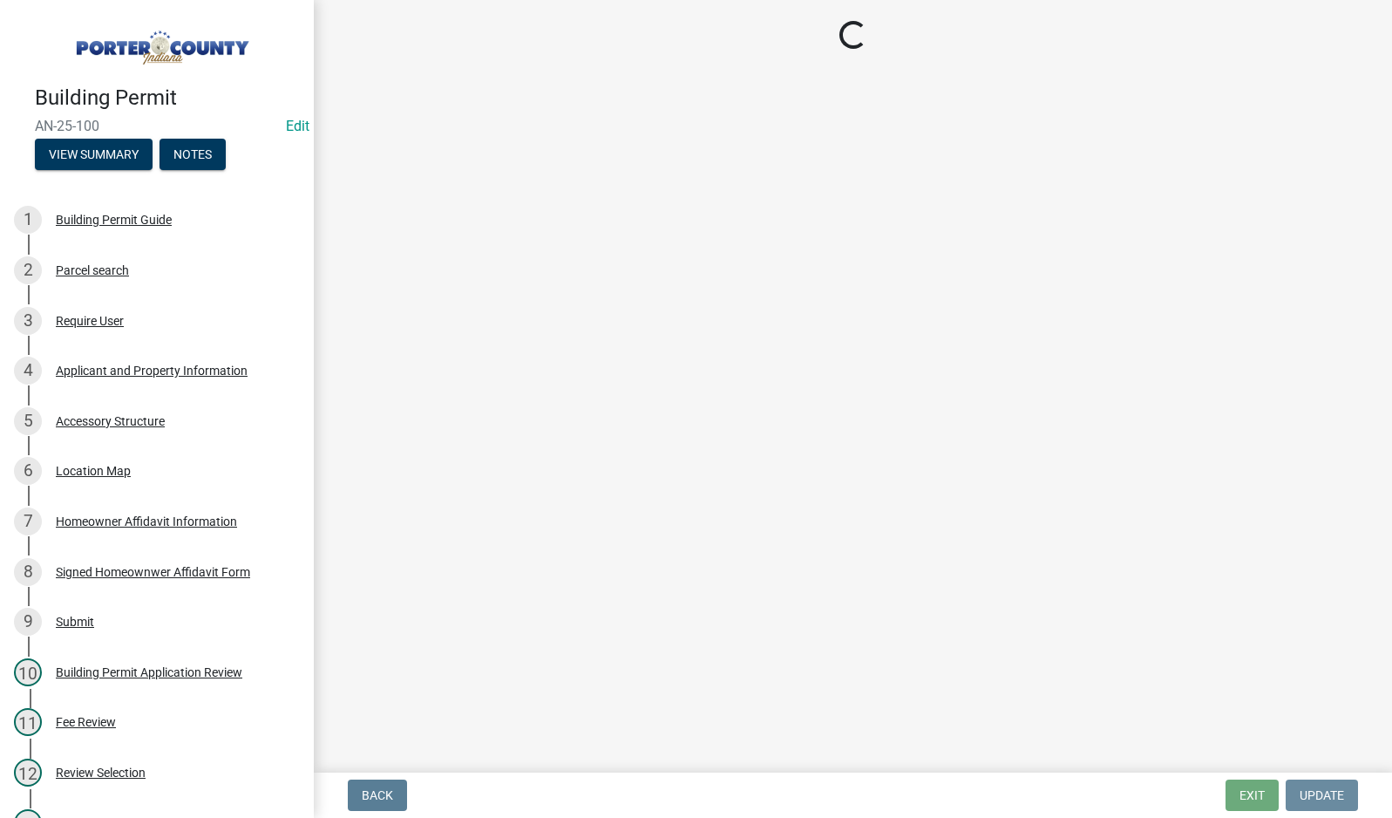
scroll to position [0, 0]
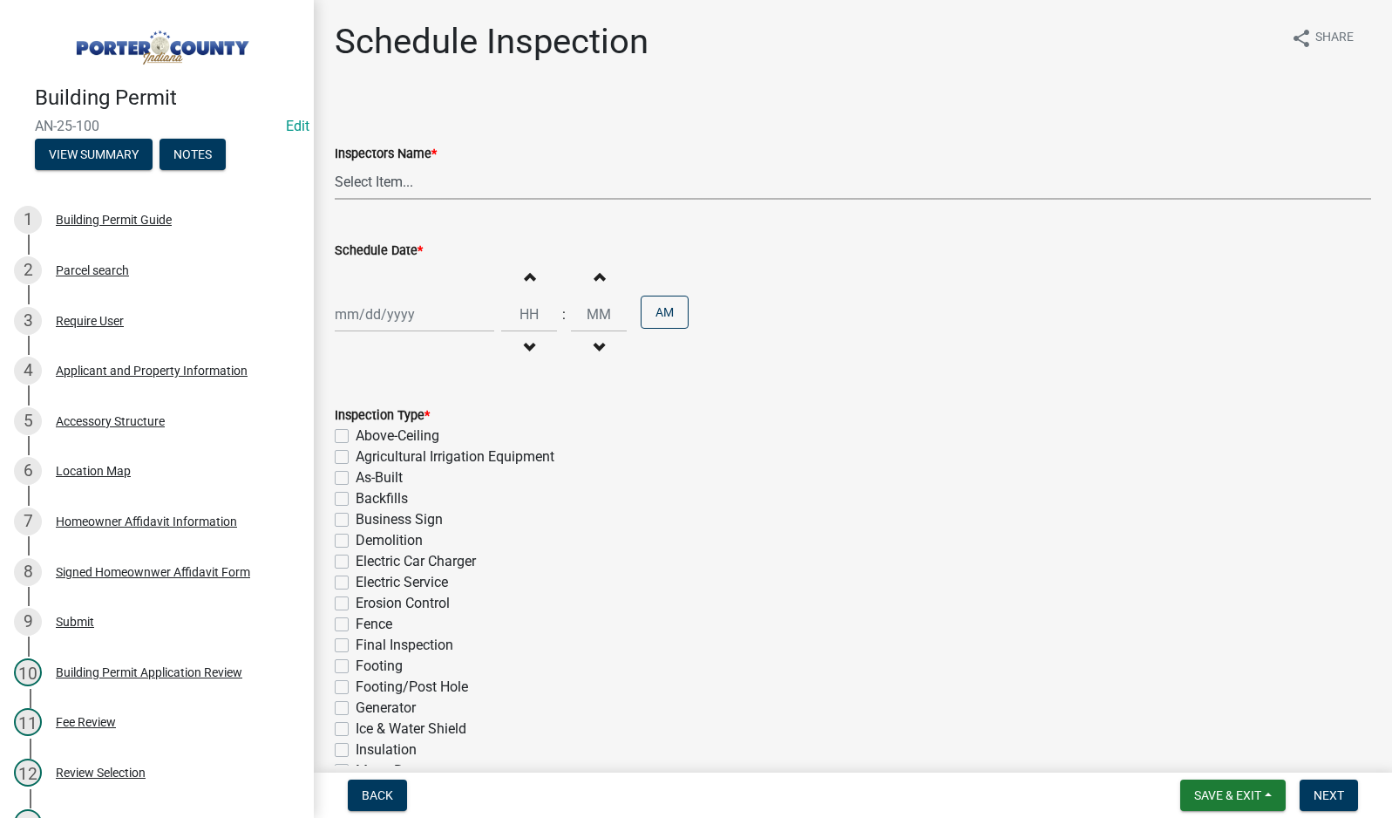
click at [381, 175] on select "Select Item... mhaller ([PERSON_NAME])" at bounding box center [853, 182] width 1036 height 36
select select "ca350da2-795e-4cf8-941d-46ff53e354ae"
click at [335, 164] on select "Select Item... mhaller ([PERSON_NAME])" at bounding box center [853, 182] width 1036 height 36
click at [411, 321] on div at bounding box center [415, 314] width 160 height 36
select select "10"
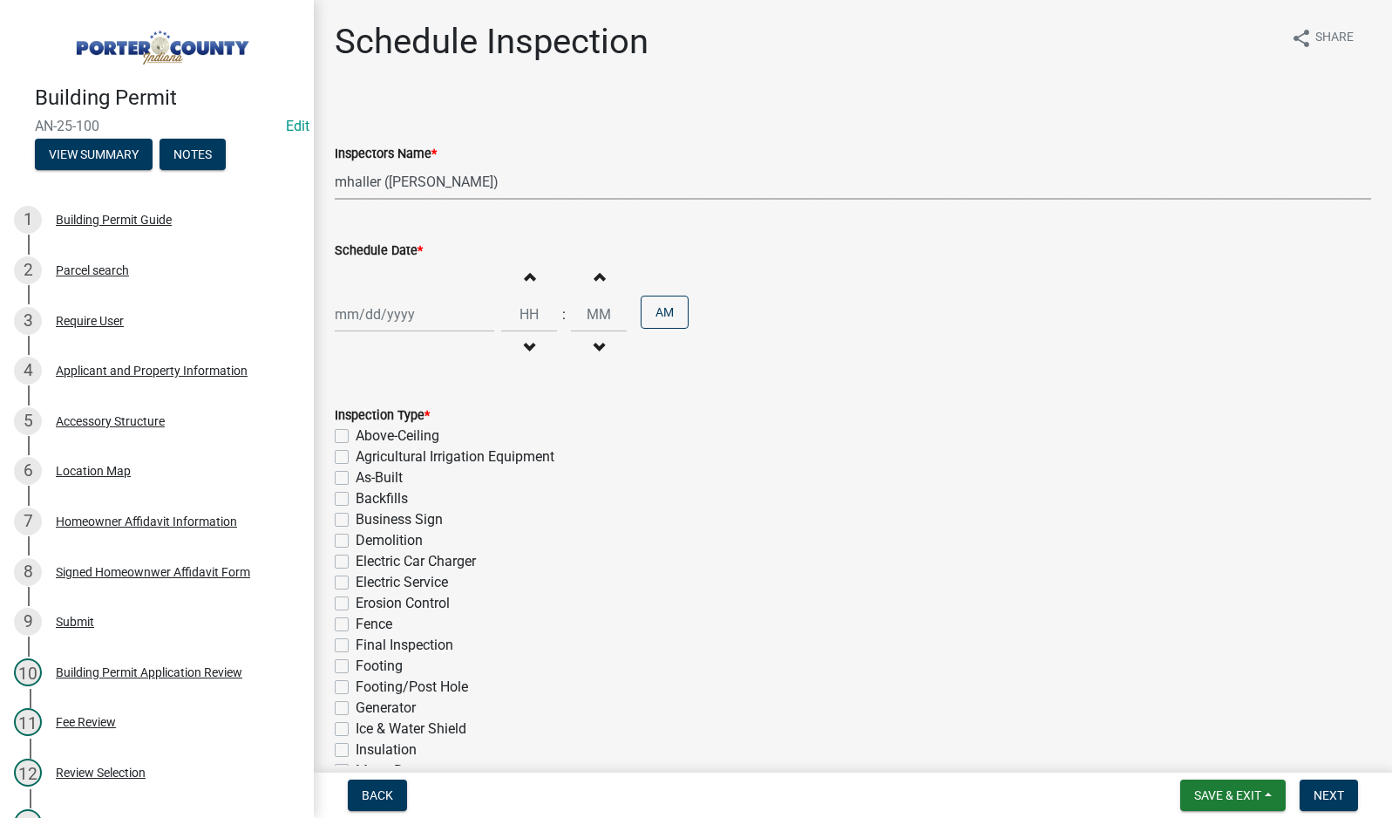
select select "2025"
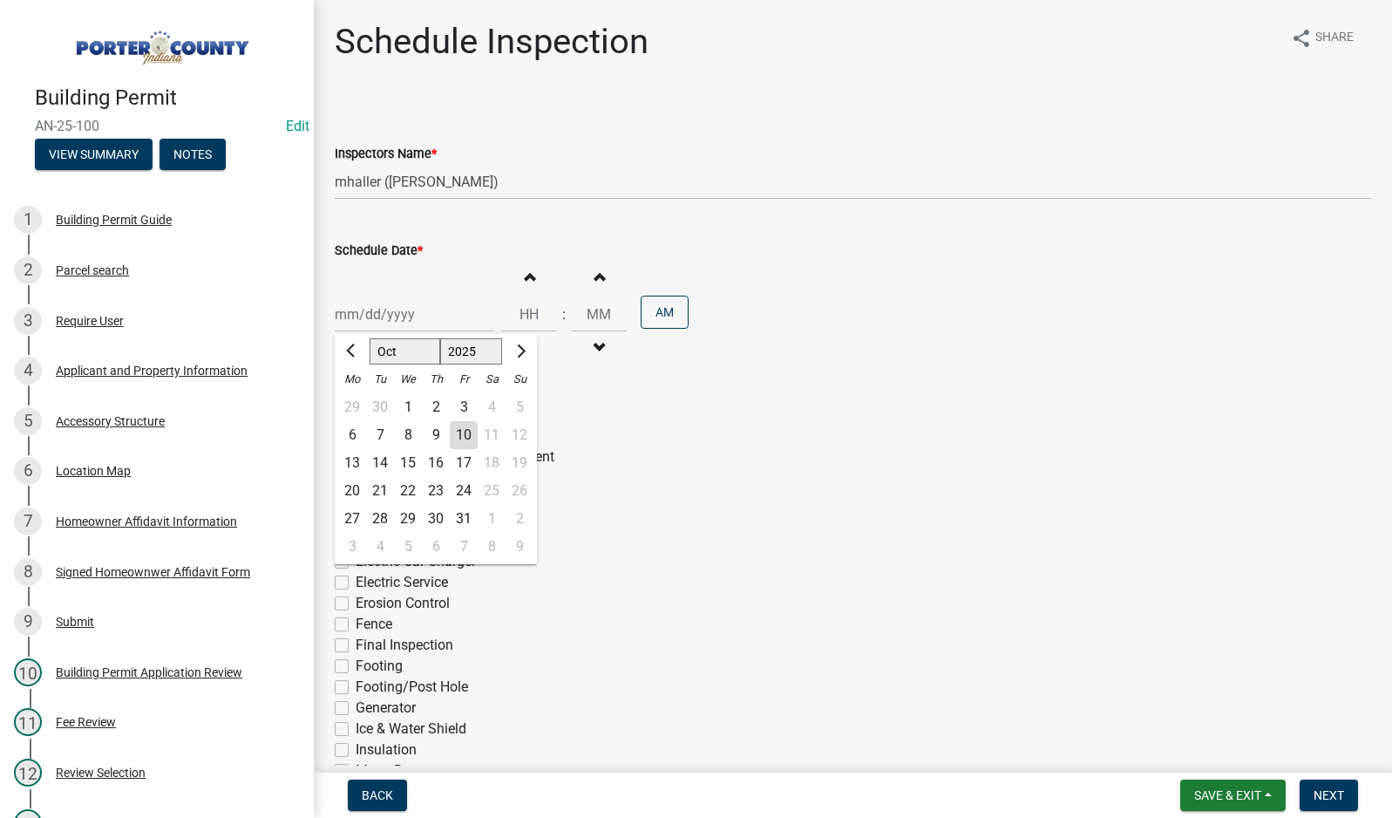
click at [460, 457] on div "17" at bounding box center [464, 463] width 28 height 28
type input "[DATE]"
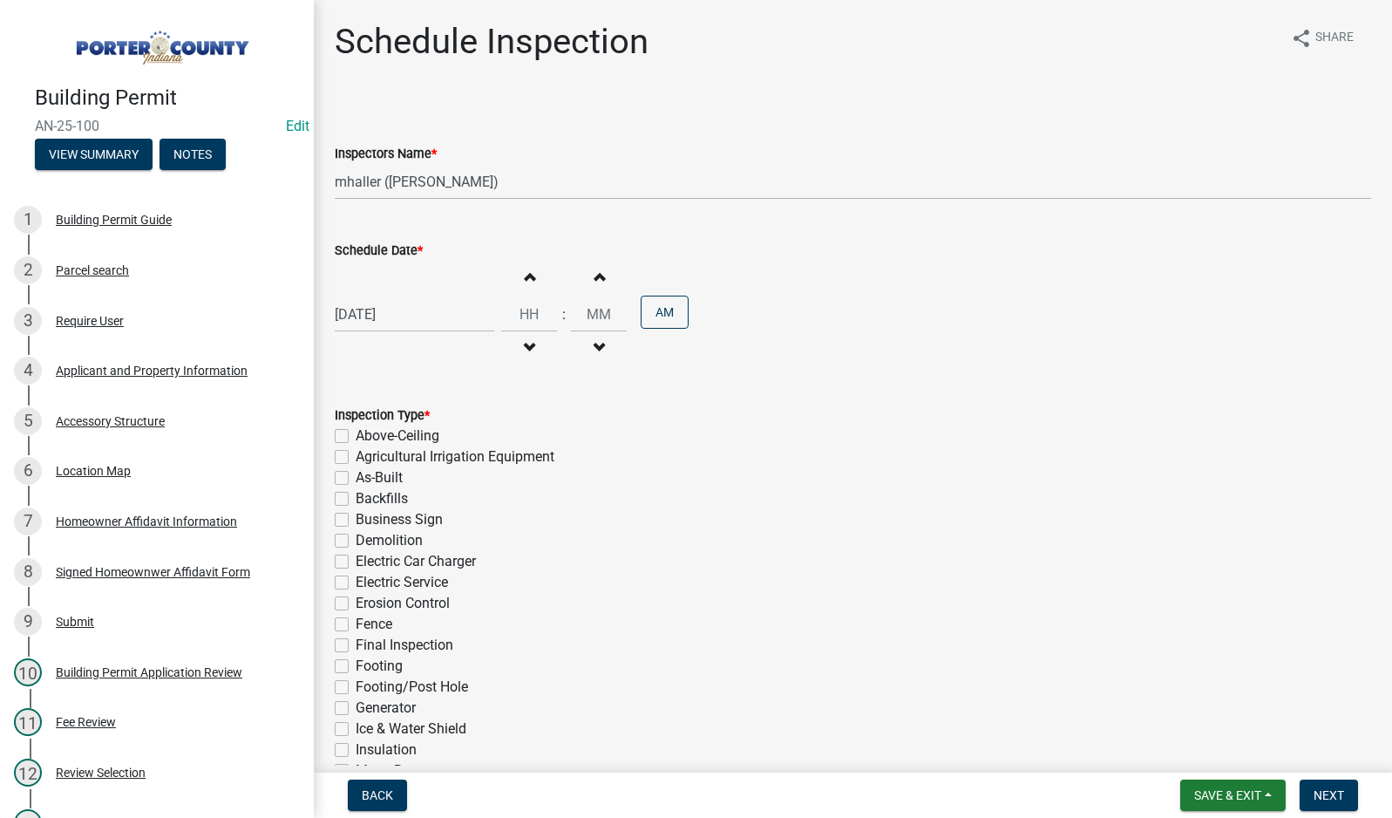
click at [400, 316] on div "[DATE]" at bounding box center [415, 314] width 160 height 36
select select "10"
select select "2025"
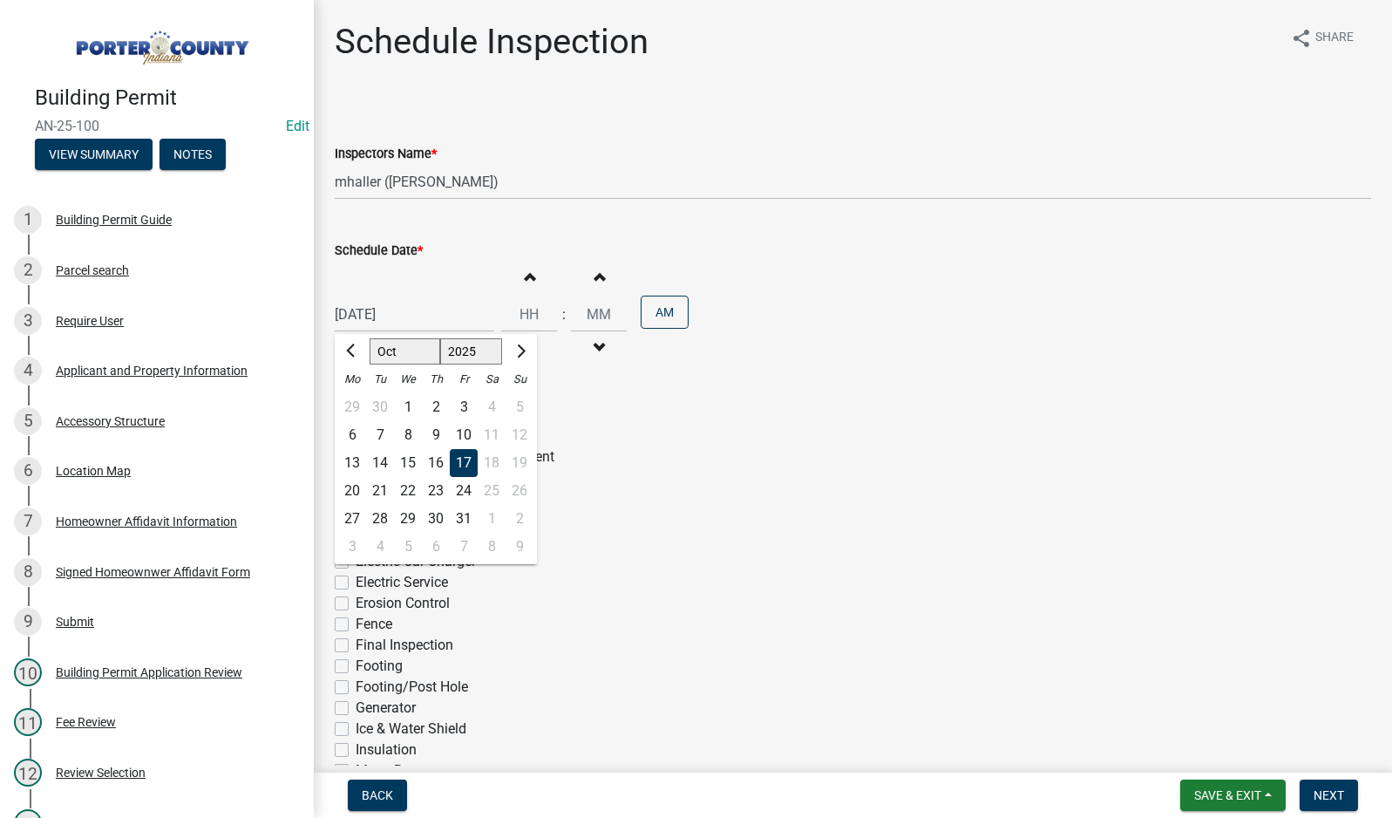
click at [410, 458] on div "15" at bounding box center [408, 463] width 28 height 28
type input "[DATE]"
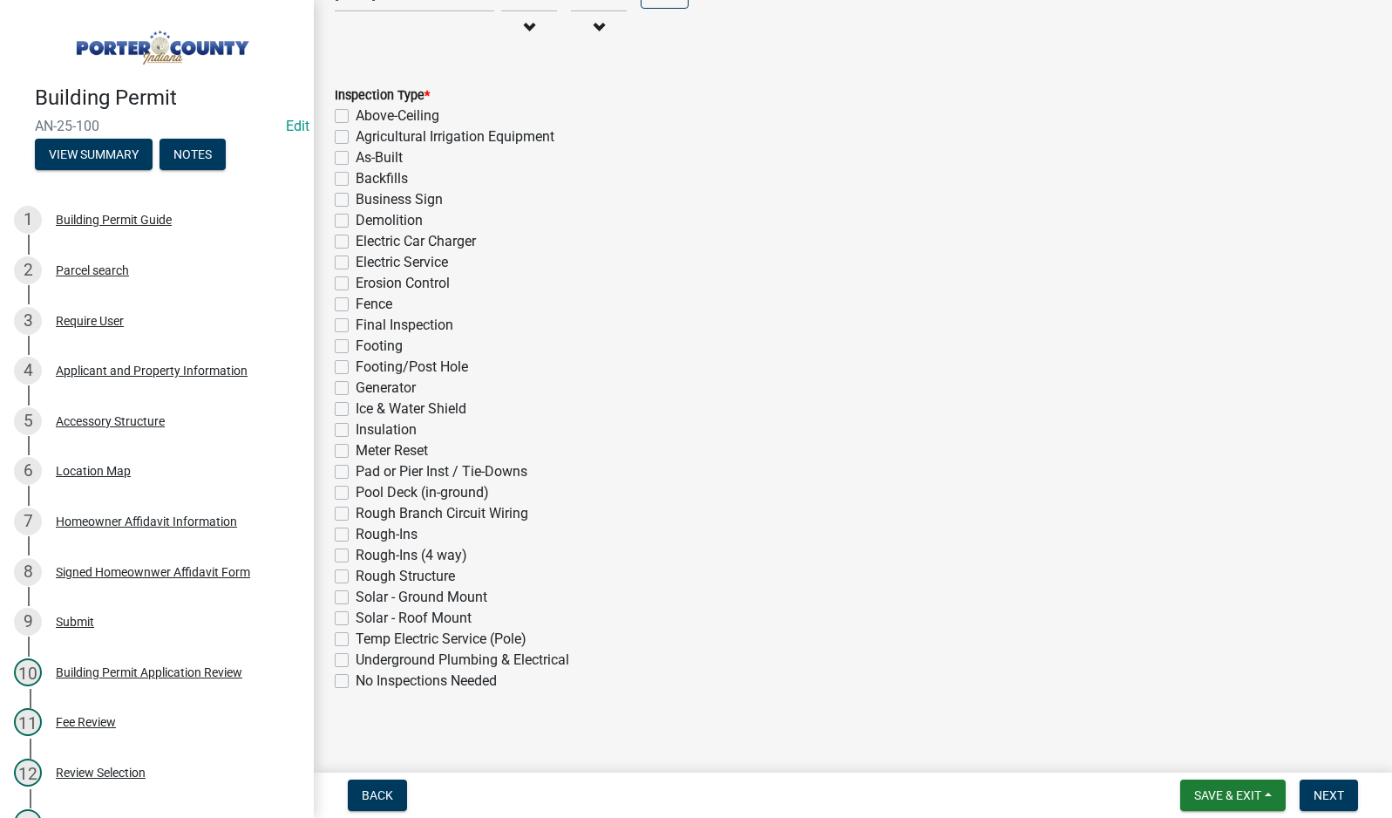
scroll to position [329, 0]
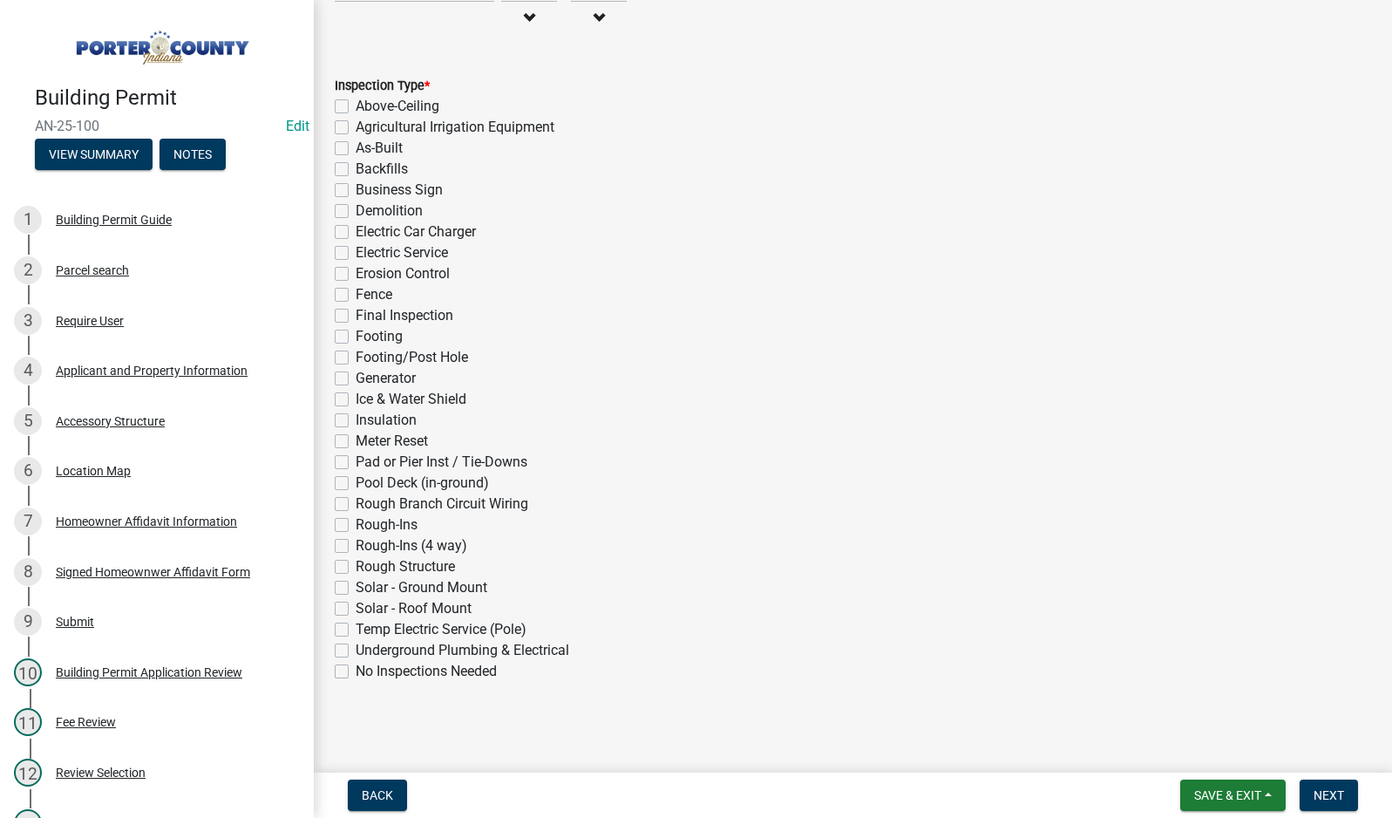
click at [356, 543] on label "Rough-Ins (4 way)" at bounding box center [412, 545] width 112 height 21
click at [356, 543] on input "Rough-Ins (4 way)" at bounding box center [361, 540] width 11 height 11
checkbox input "true"
checkbox input "false"
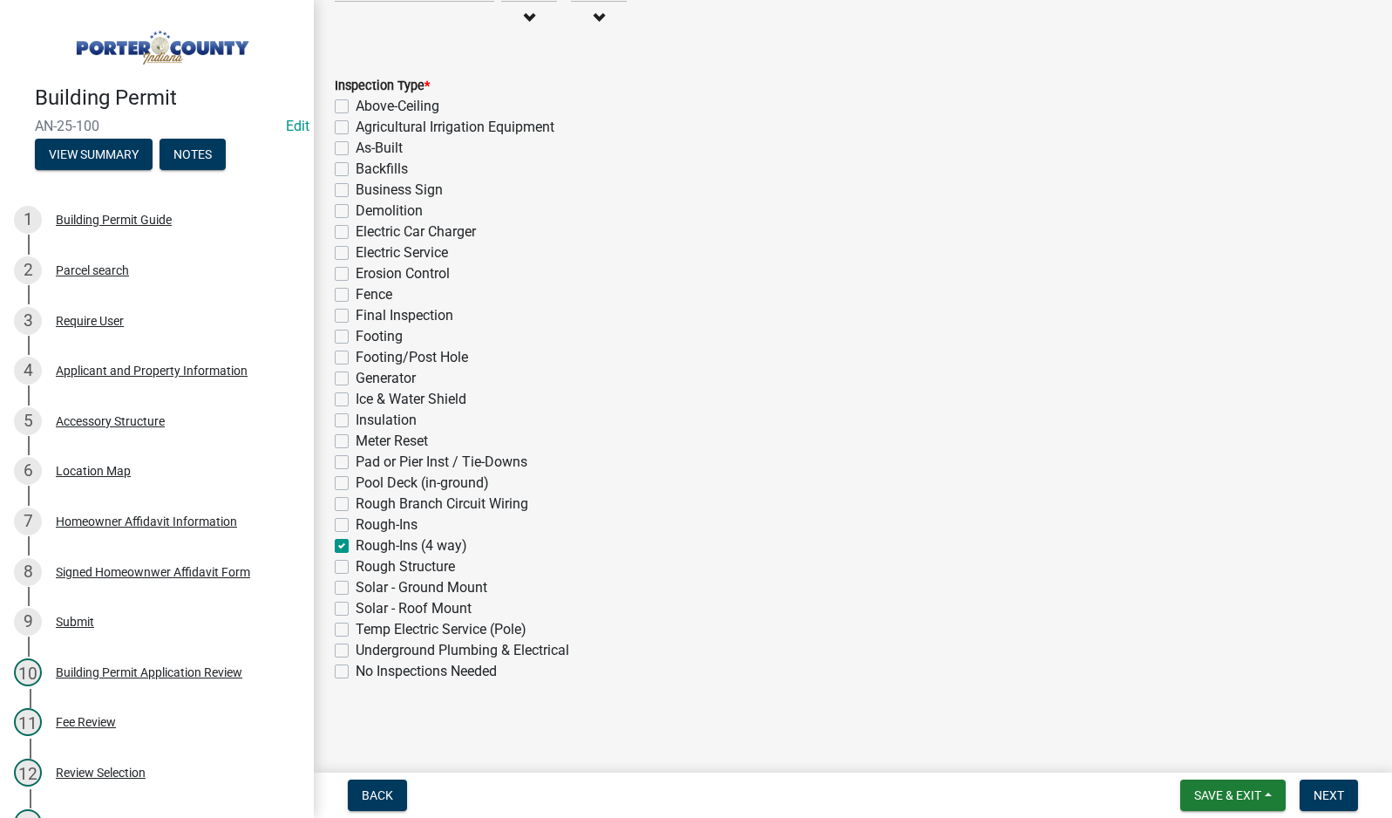
checkbox input "false"
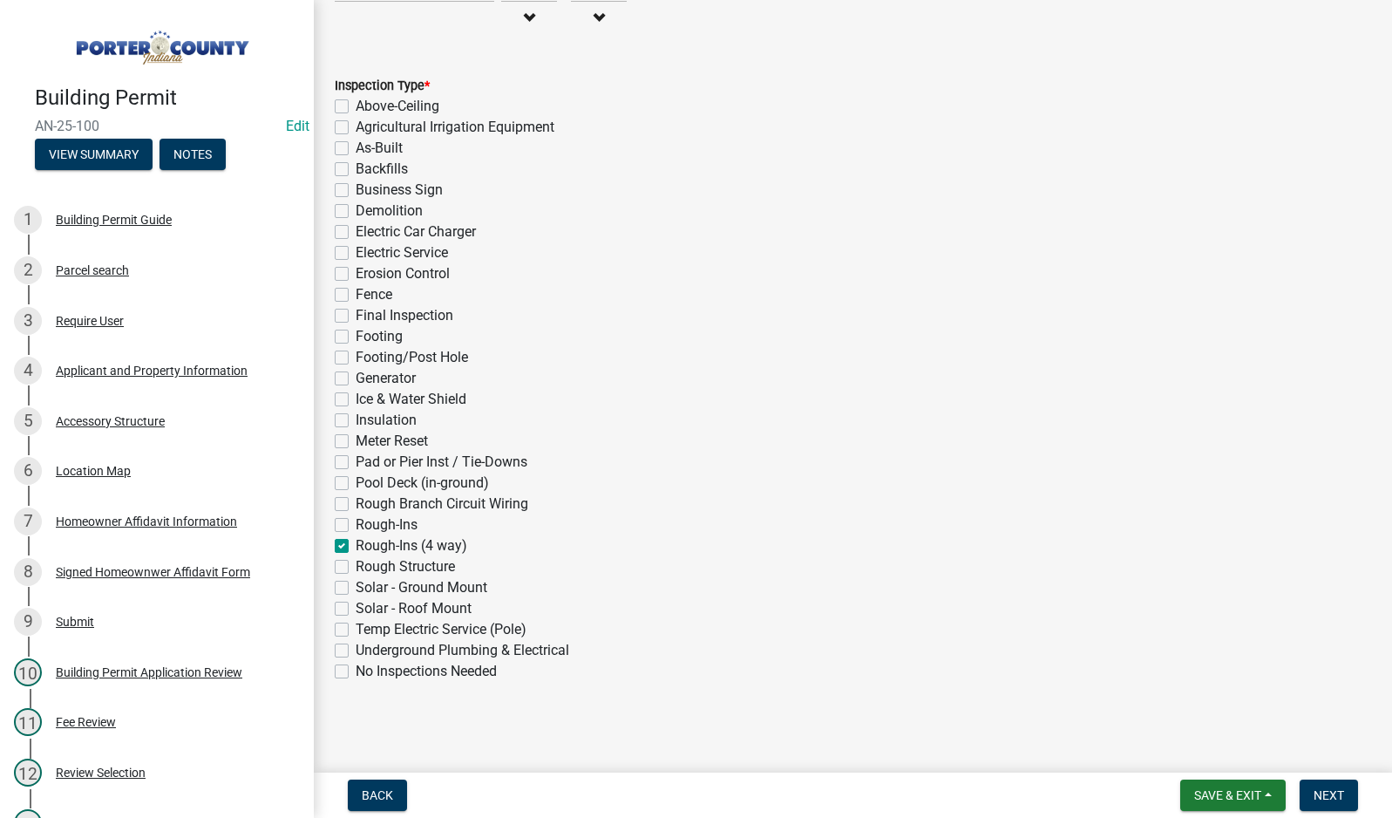
checkbox input "false"
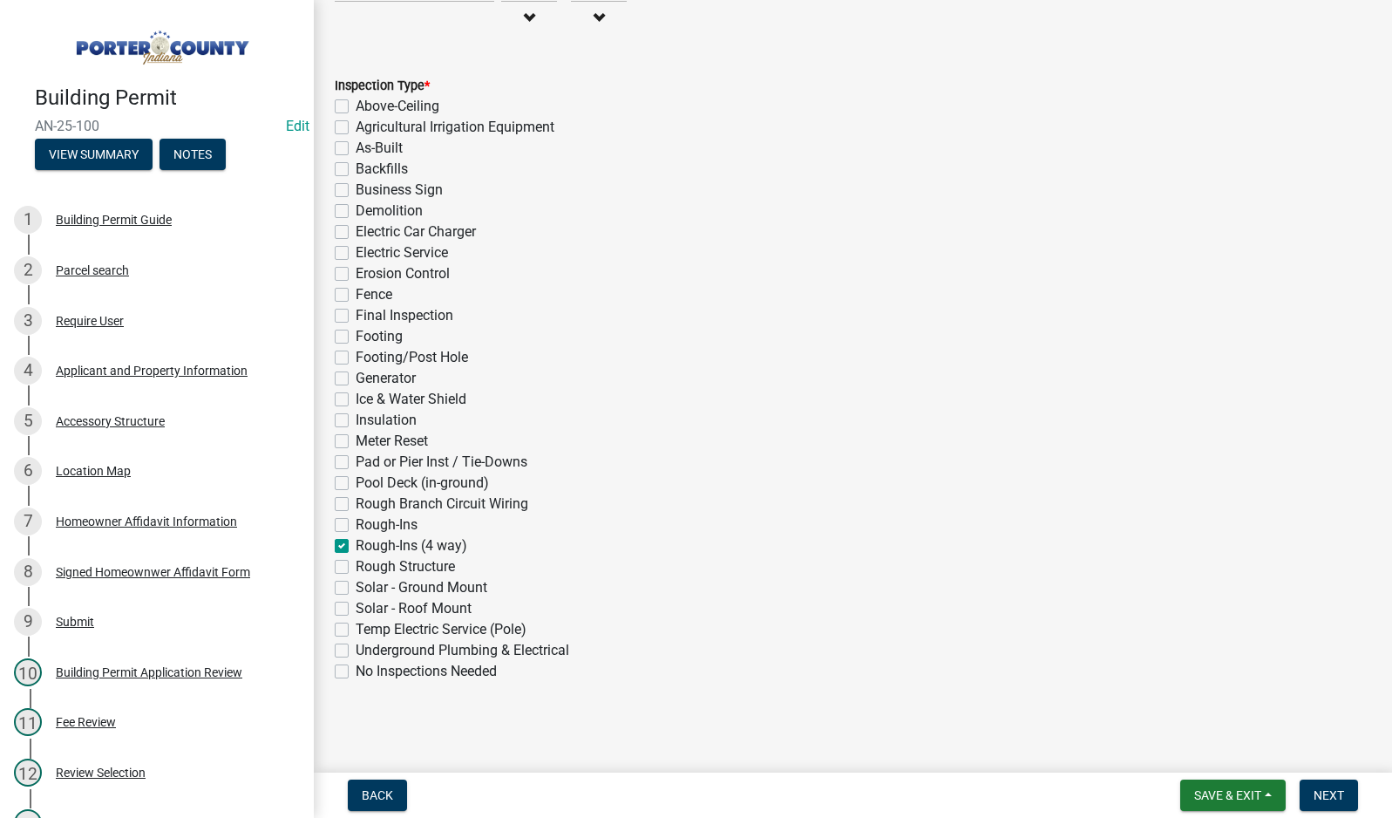
checkbox input "false"
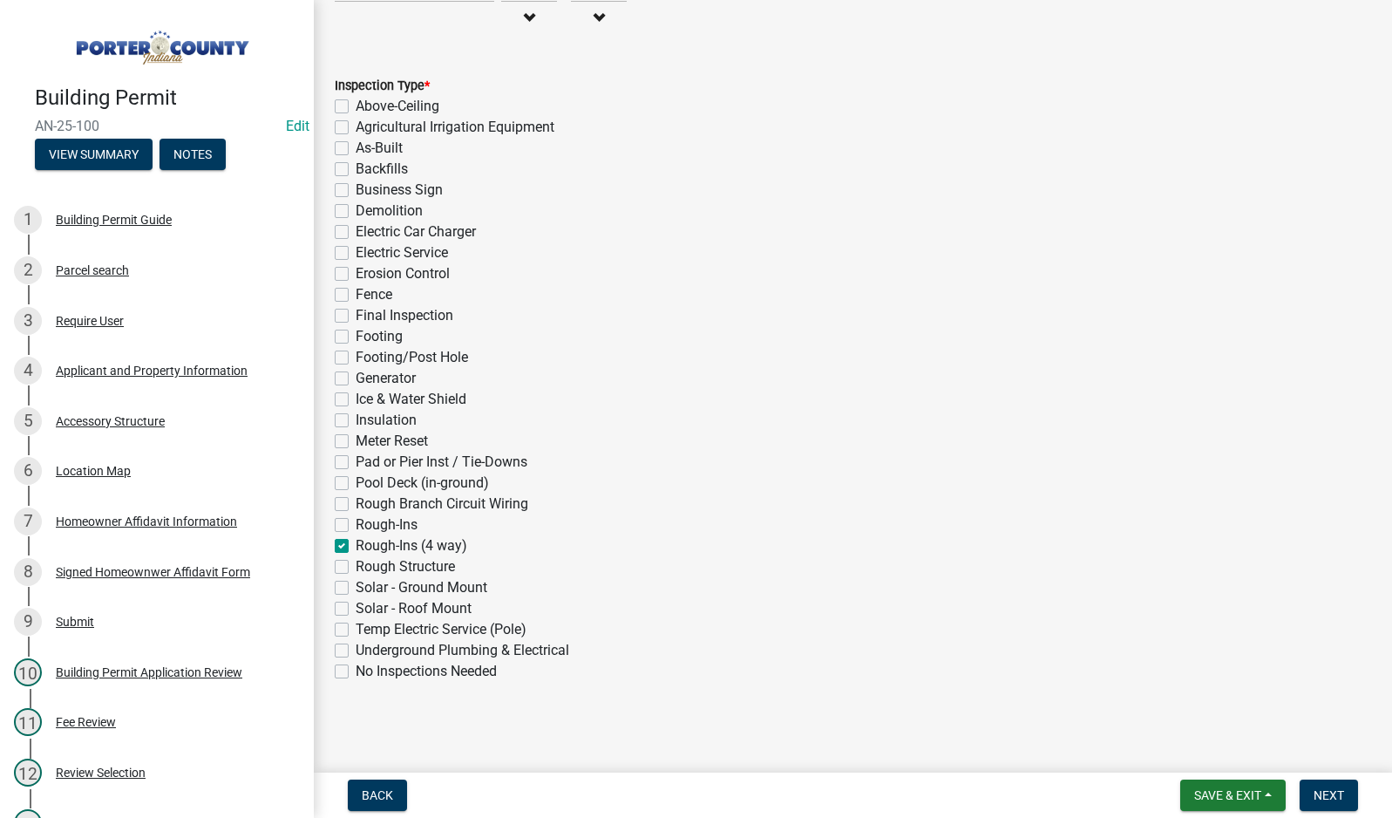
checkbox input "false"
checkbox input "true"
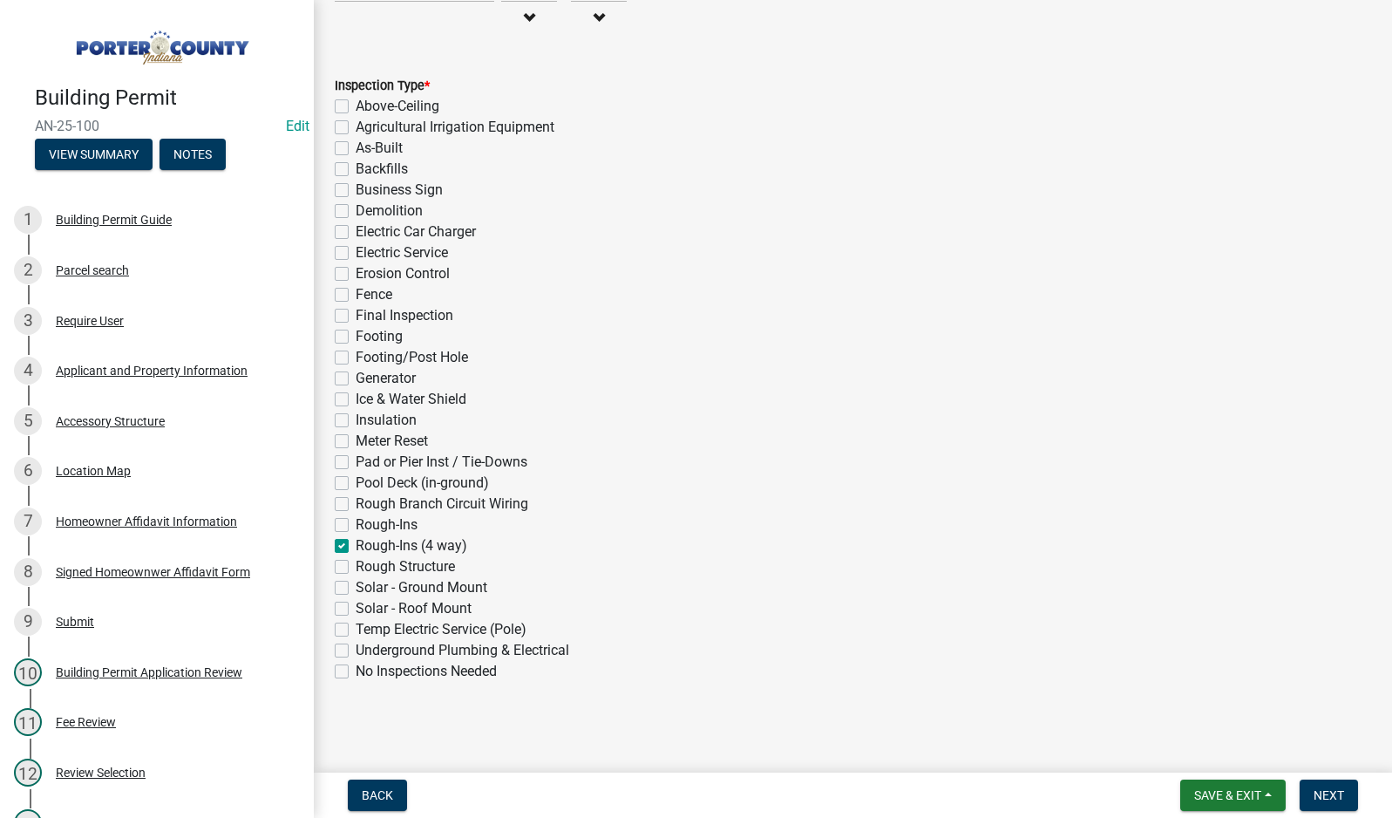
checkbox input "false"
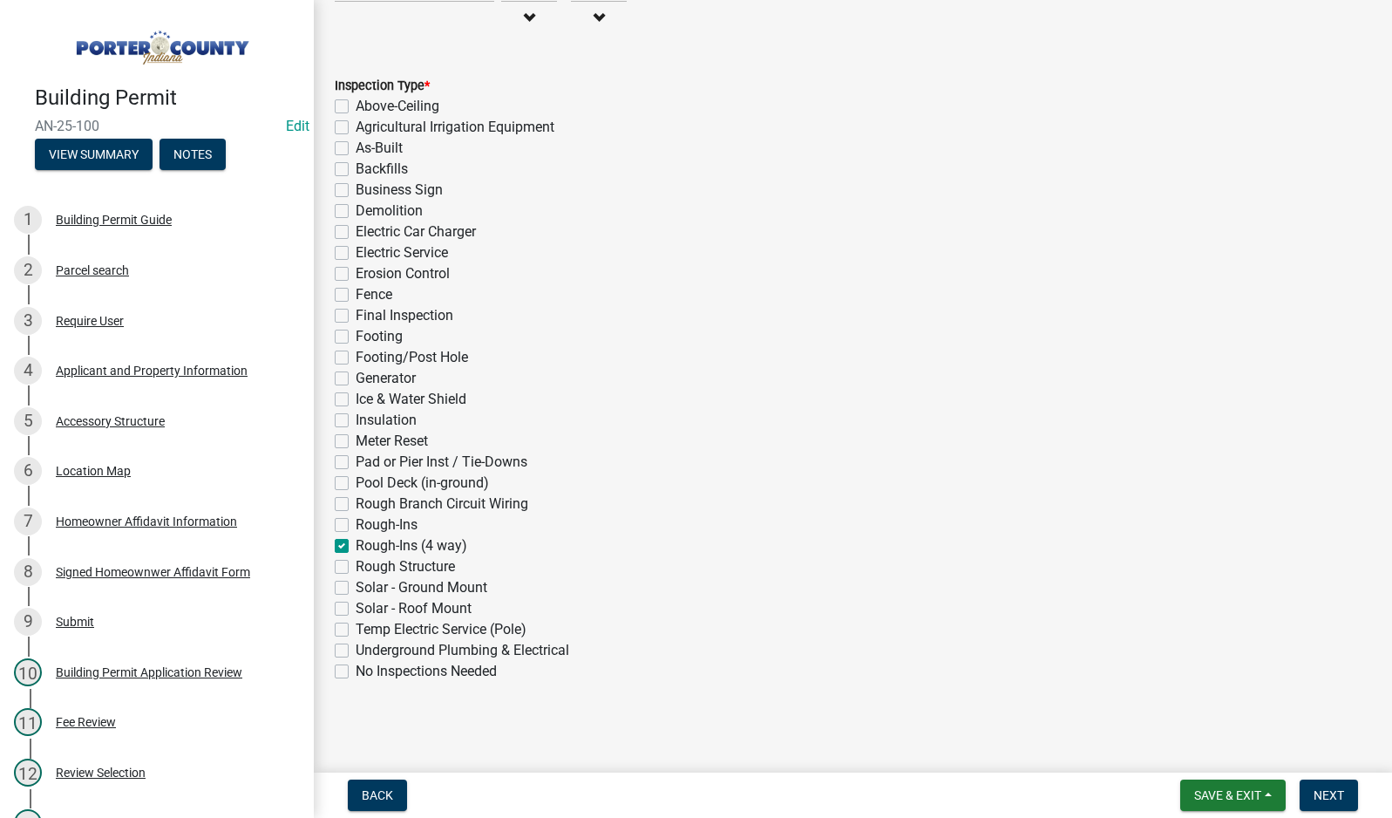
checkbox input "false"
click at [1315, 791] on span "Next" at bounding box center [1329, 795] width 31 height 14
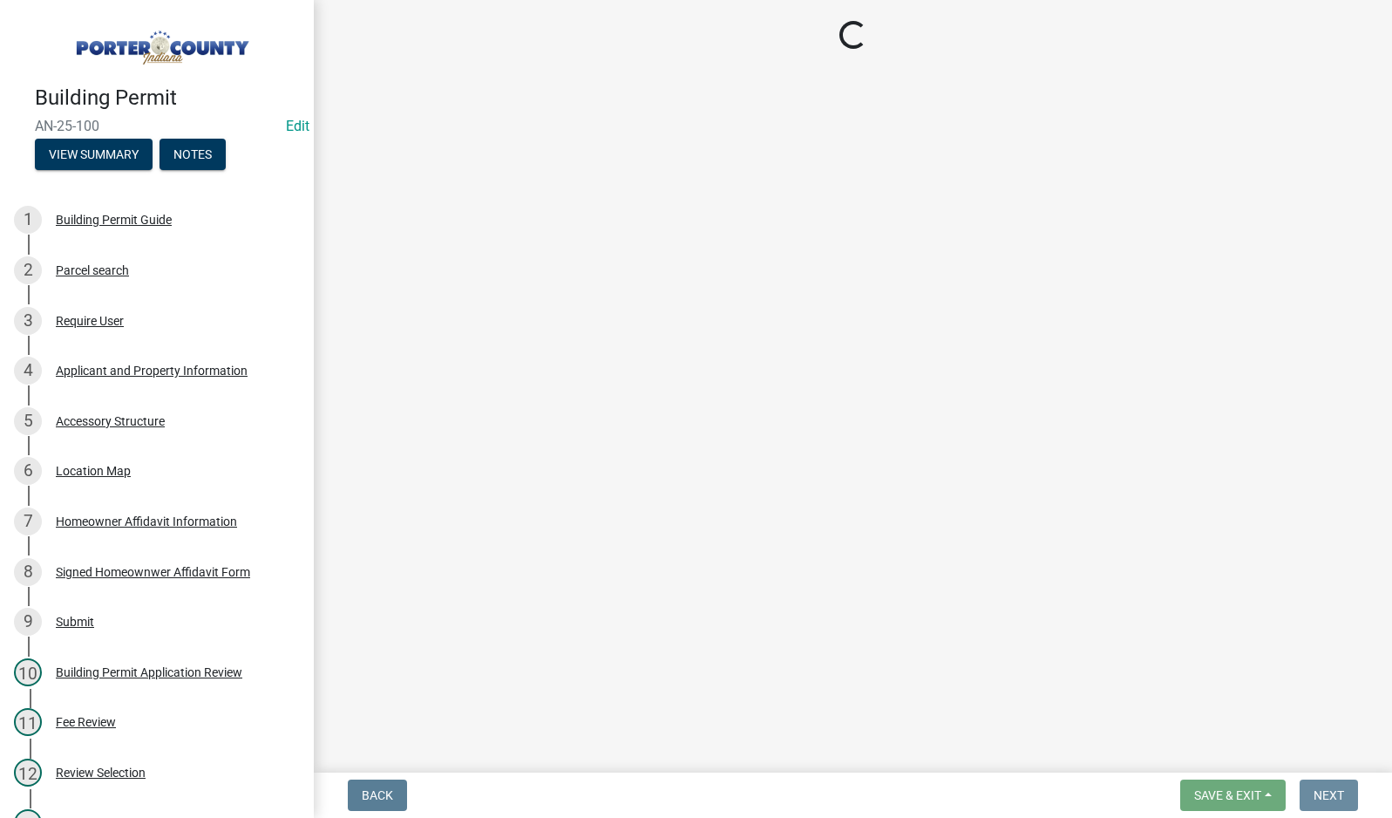
scroll to position [0, 0]
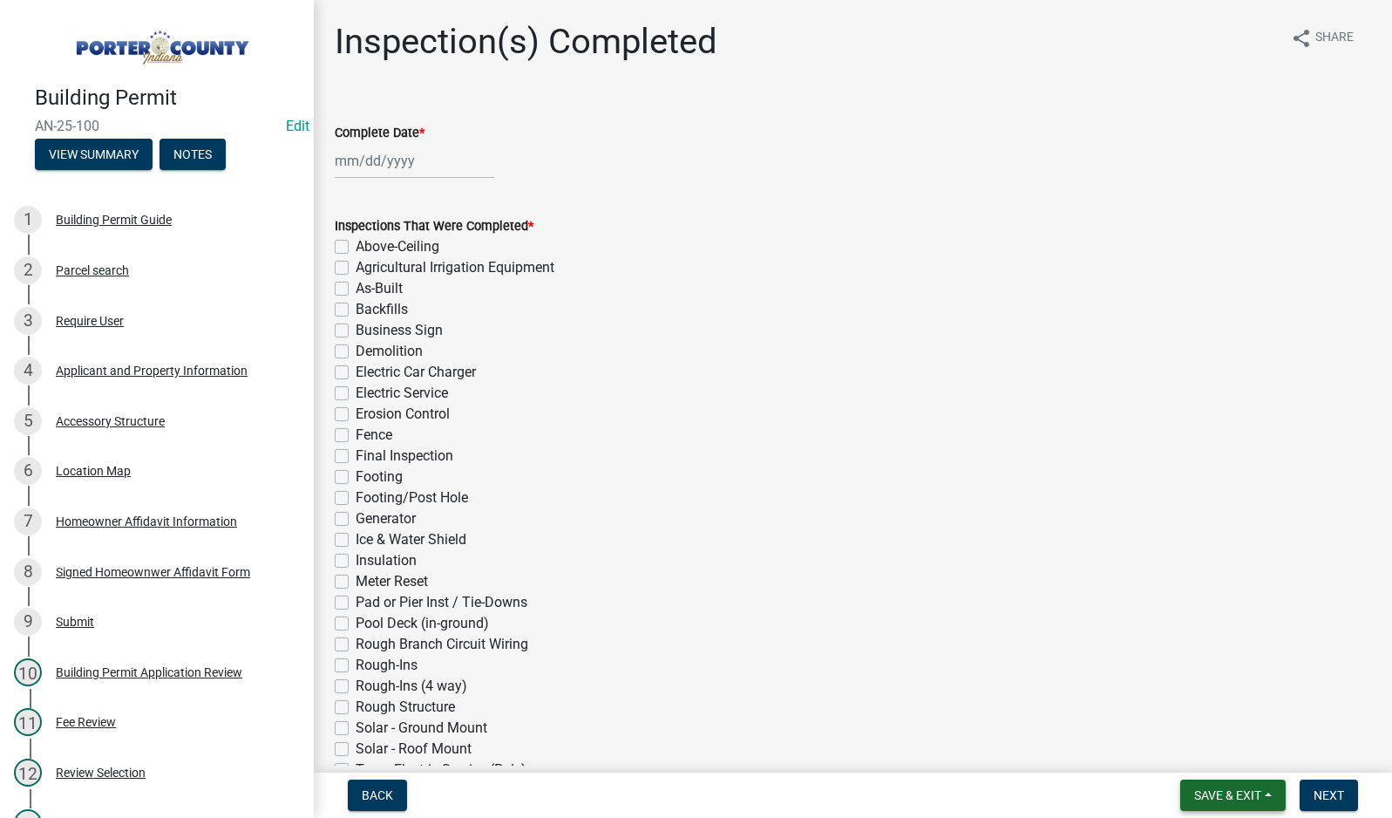
click at [1211, 796] on span "Save & Exit" at bounding box center [1227, 795] width 67 height 14
drag, startPoint x: 1257, startPoint y: 758, endPoint x: 1195, endPoint y: 757, distance: 61.9
click at [1257, 757] on button "Save & Exit" at bounding box center [1215, 750] width 139 height 42
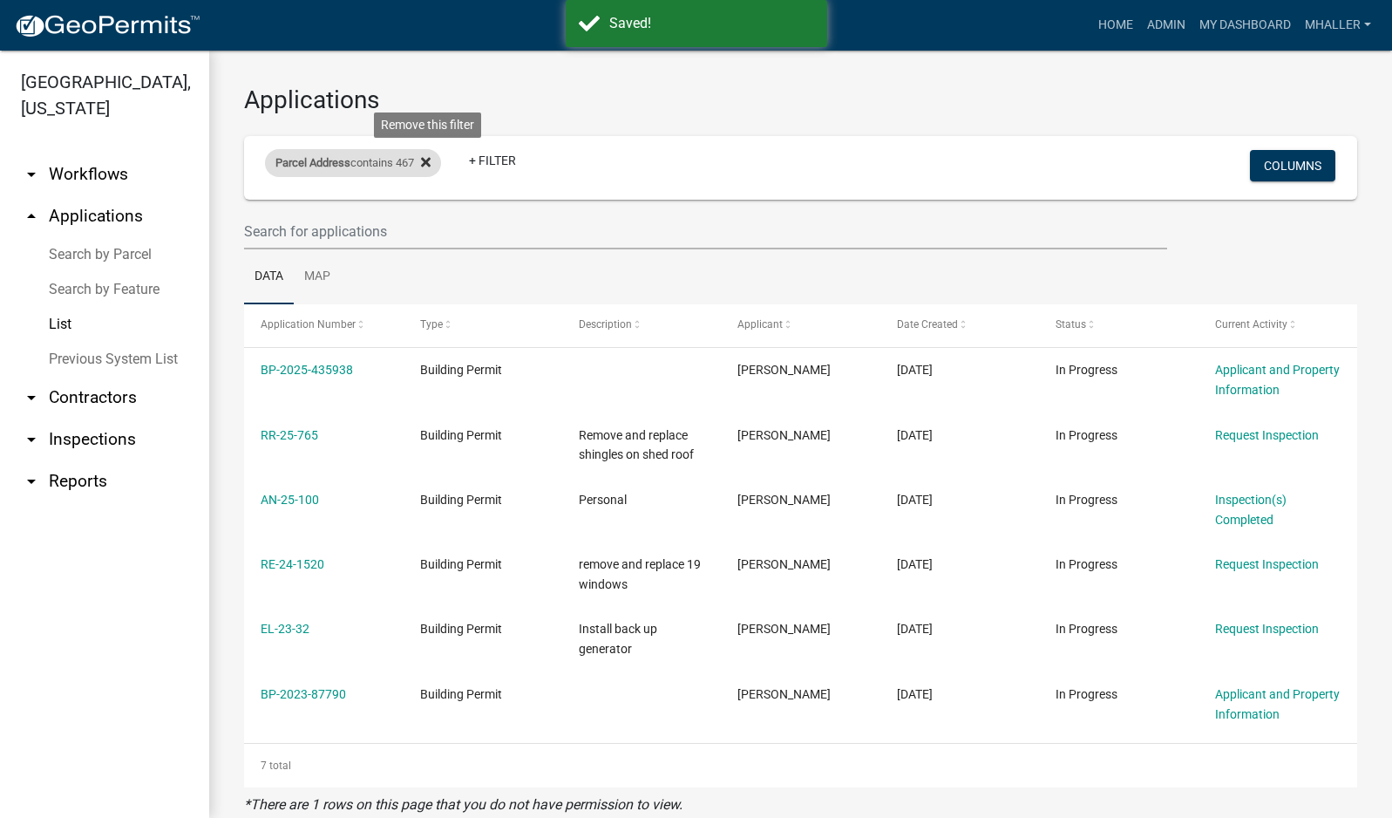
click at [431, 160] on icon at bounding box center [426, 162] width 10 height 10
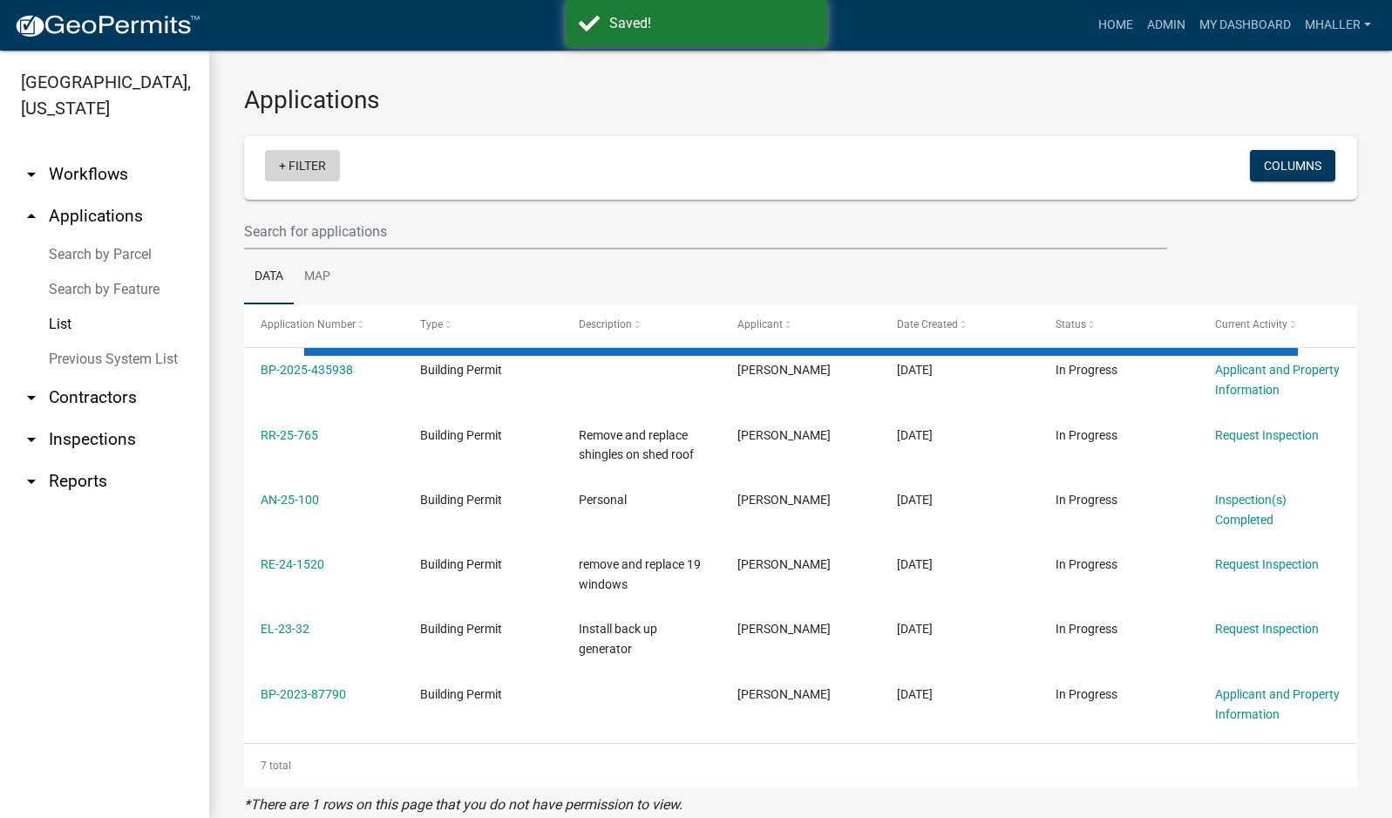
click at [308, 168] on link "+ Filter" at bounding box center [302, 165] width 75 height 31
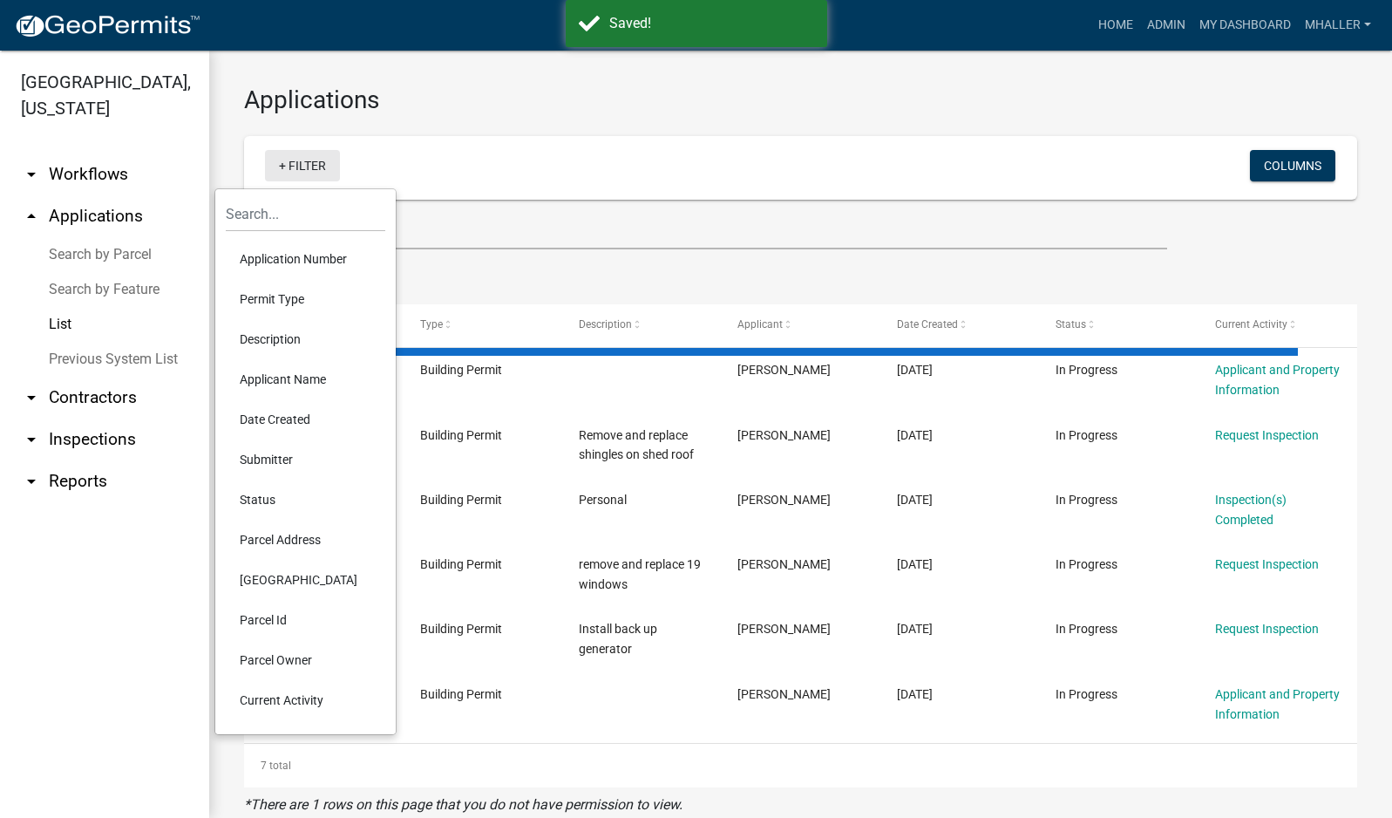
select select "1: 25"
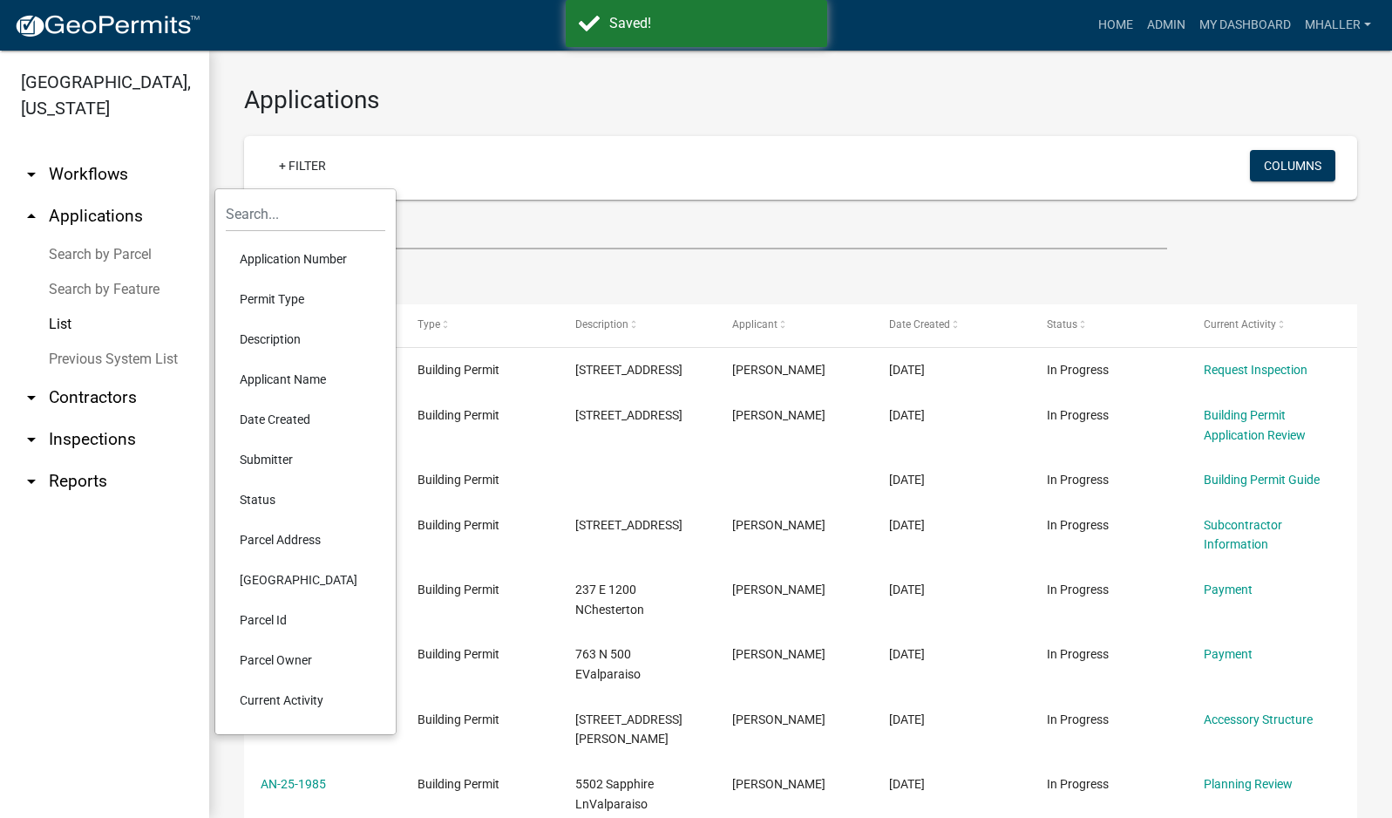
click at [263, 260] on li "Application Number" at bounding box center [306, 259] width 160 height 40
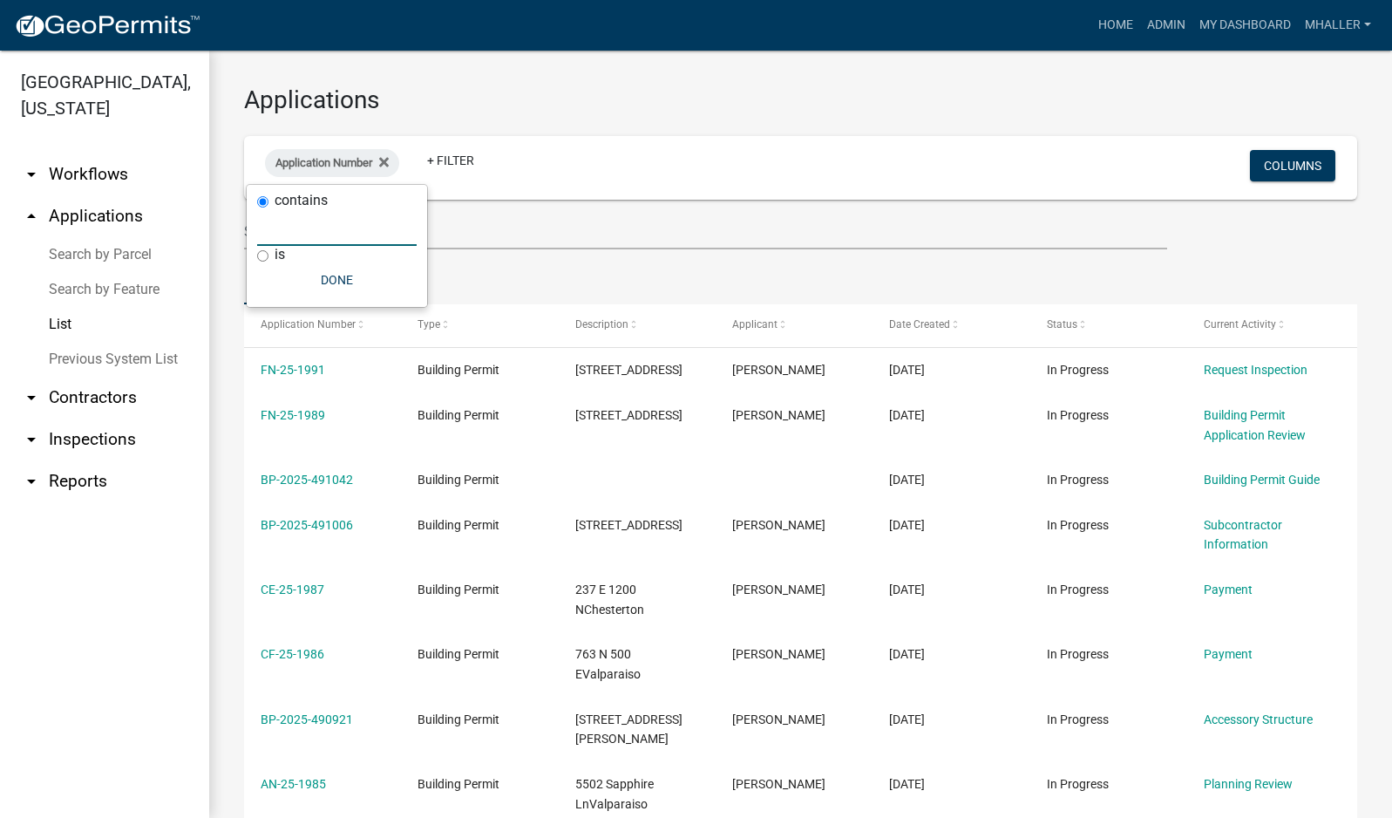
click at [291, 234] on input "text" at bounding box center [337, 228] width 160 height 36
type input "25-1777"
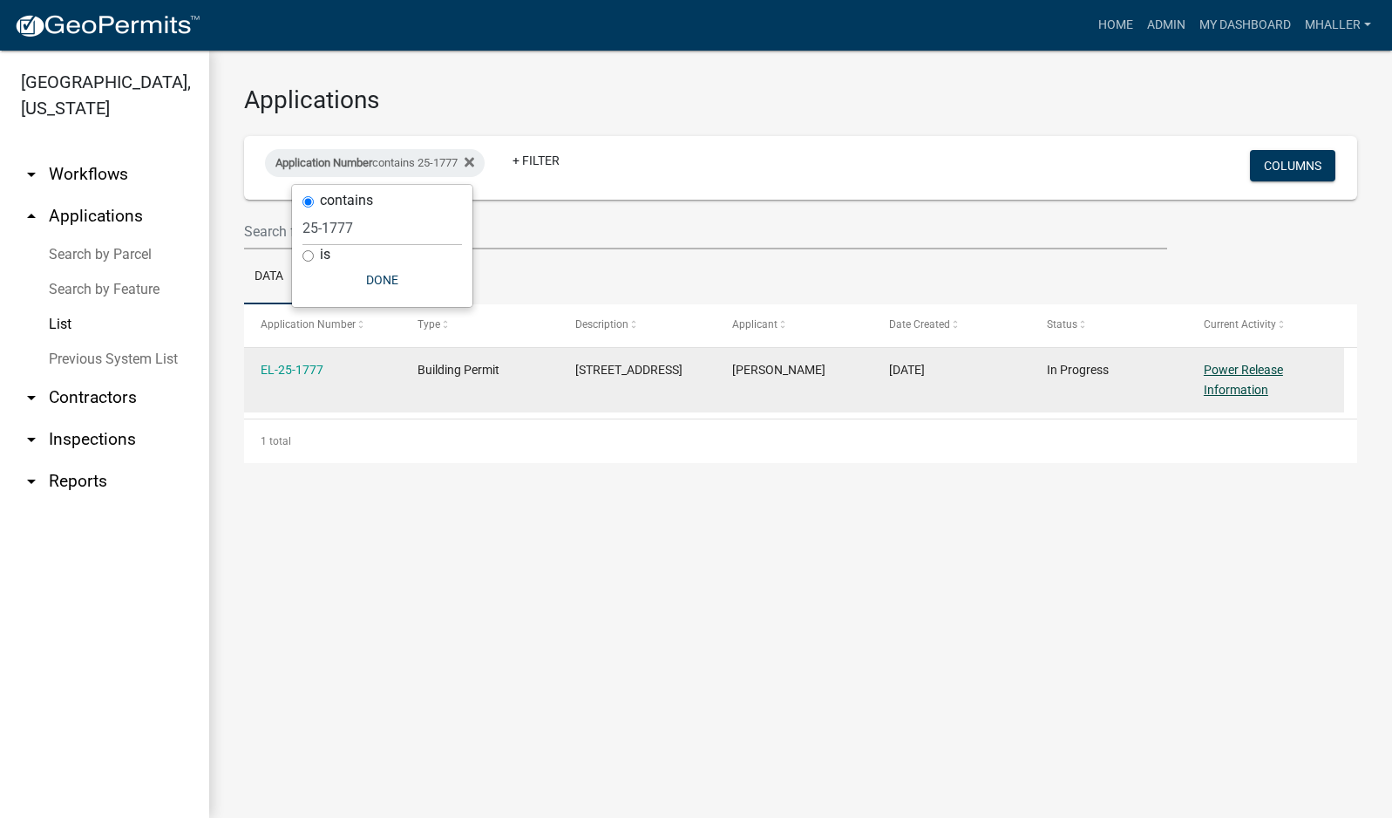
click at [1251, 371] on link "Power Release Information" at bounding box center [1243, 380] width 79 height 34
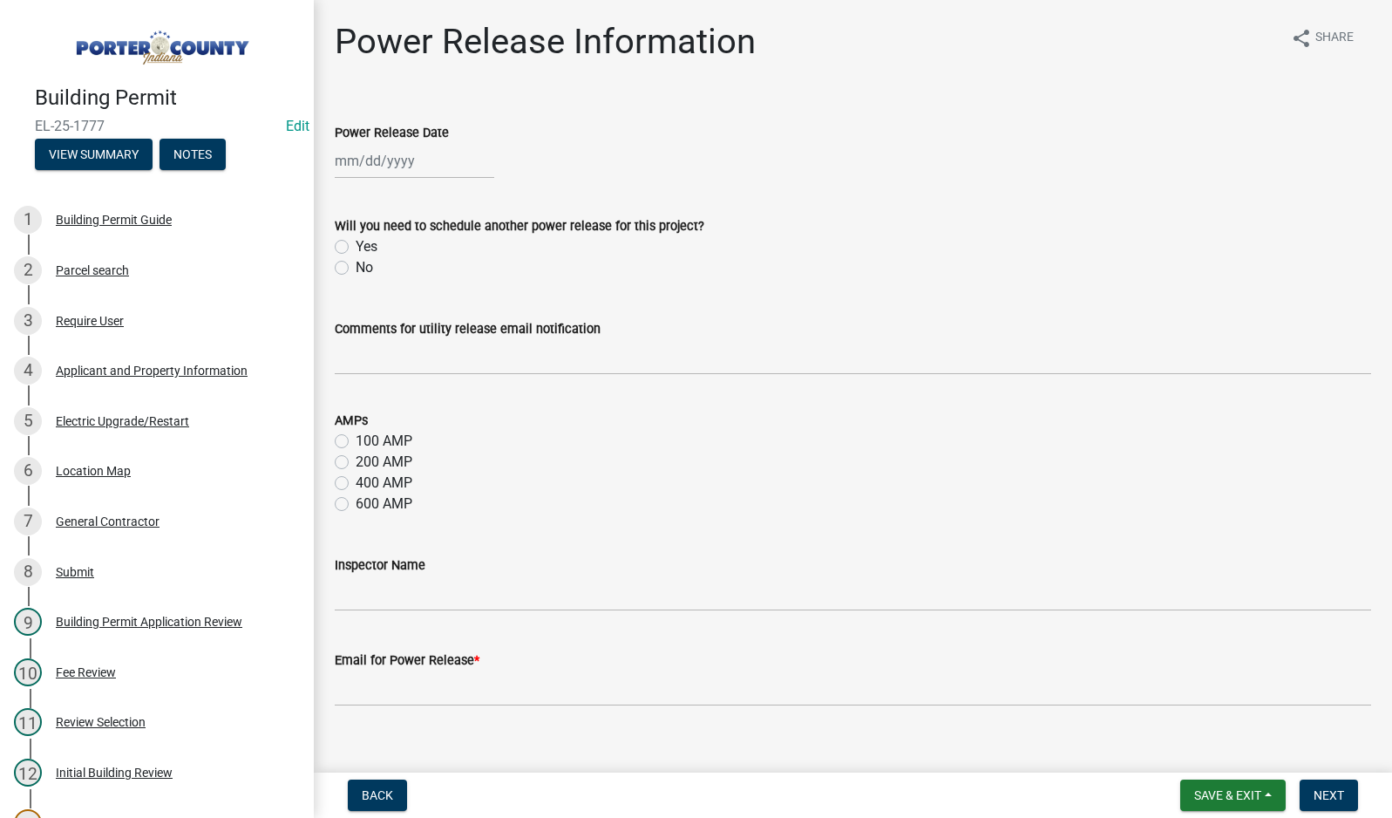
click at [390, 160] on div at bounding box center [415, 161] width 160 height 36
select select "10"
select select "2025"
click at [459, 281] on div "10" at bounding box center [464, 282] width 28 height 28
type input "[DATE]"
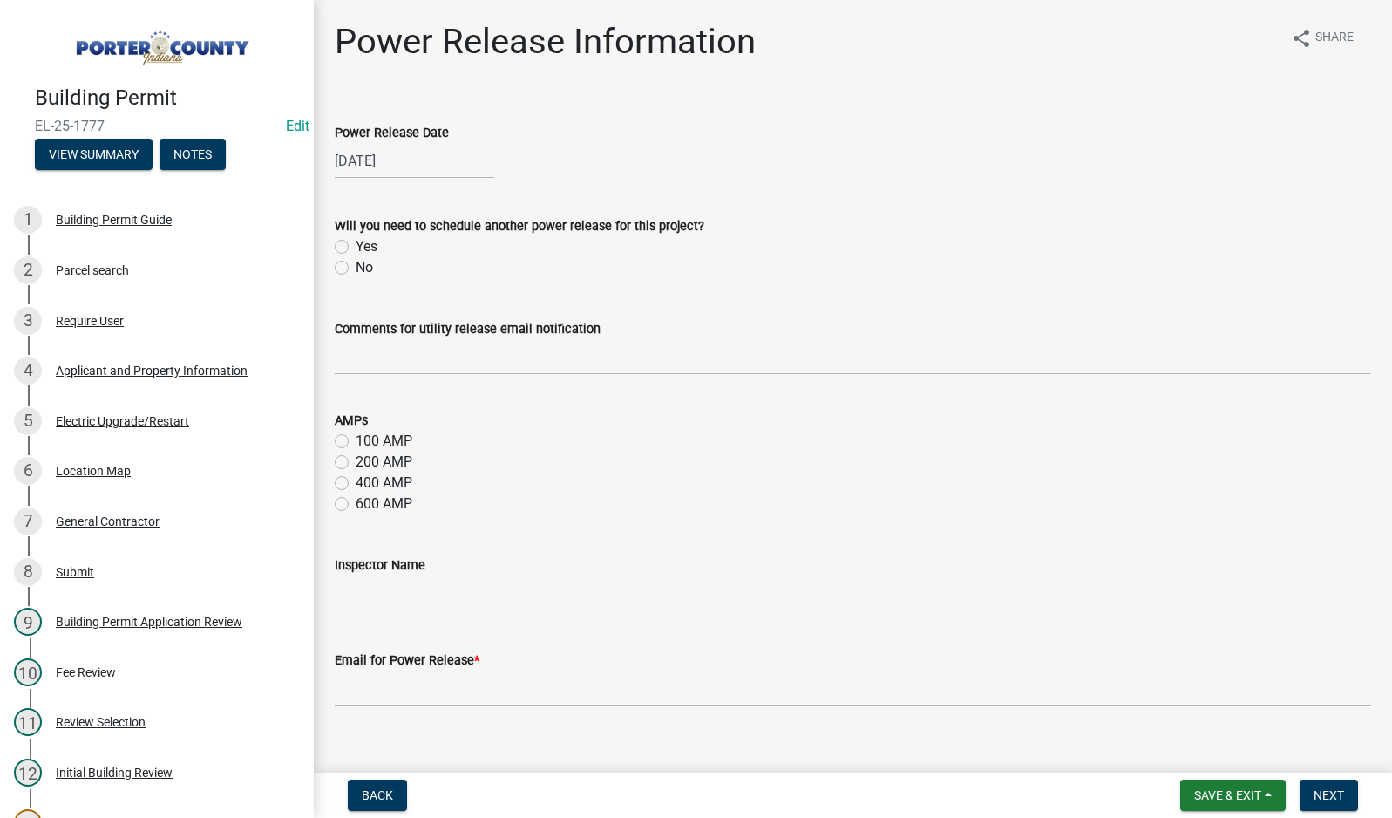
click at [356, 268] on label "No" at bounding box center [364, 267] width 17 height 21
click at [356, 268] on input "No" at bounding box center [361, 262] width 11 height 11
radio input "true"
click at [403, 357] on input "Comments for utility release email notification" at bounding box center [853, 357] width 1036 height 36
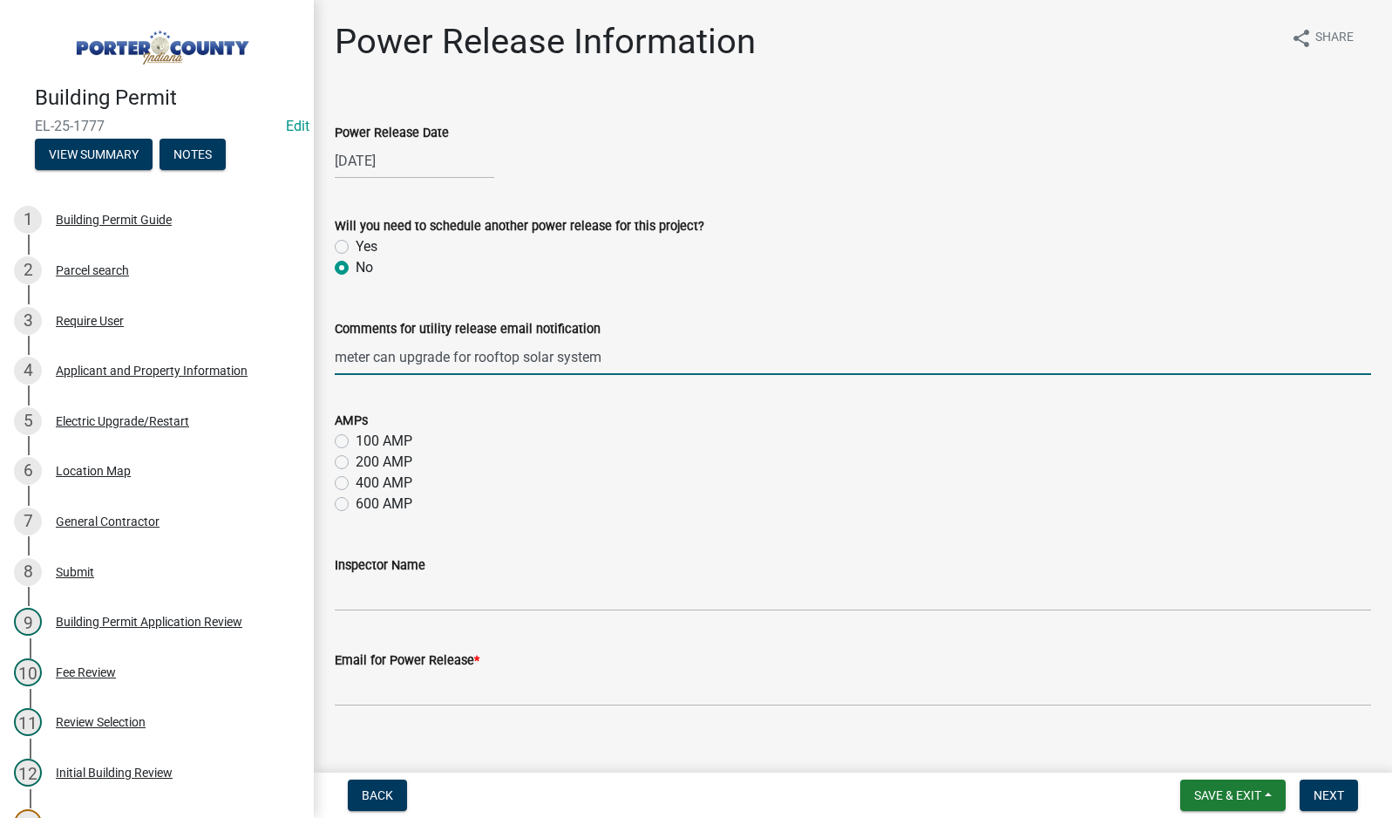
type input "meter can upgrade for rooftop solar system"
click at [356, 464] on label "200 AMP" at bounding box center [384, 462] width 57 height 21
click at [356, 463] on input "200 AMP" at bounding box center [361, 457] width 11 height 11
radio input "true"
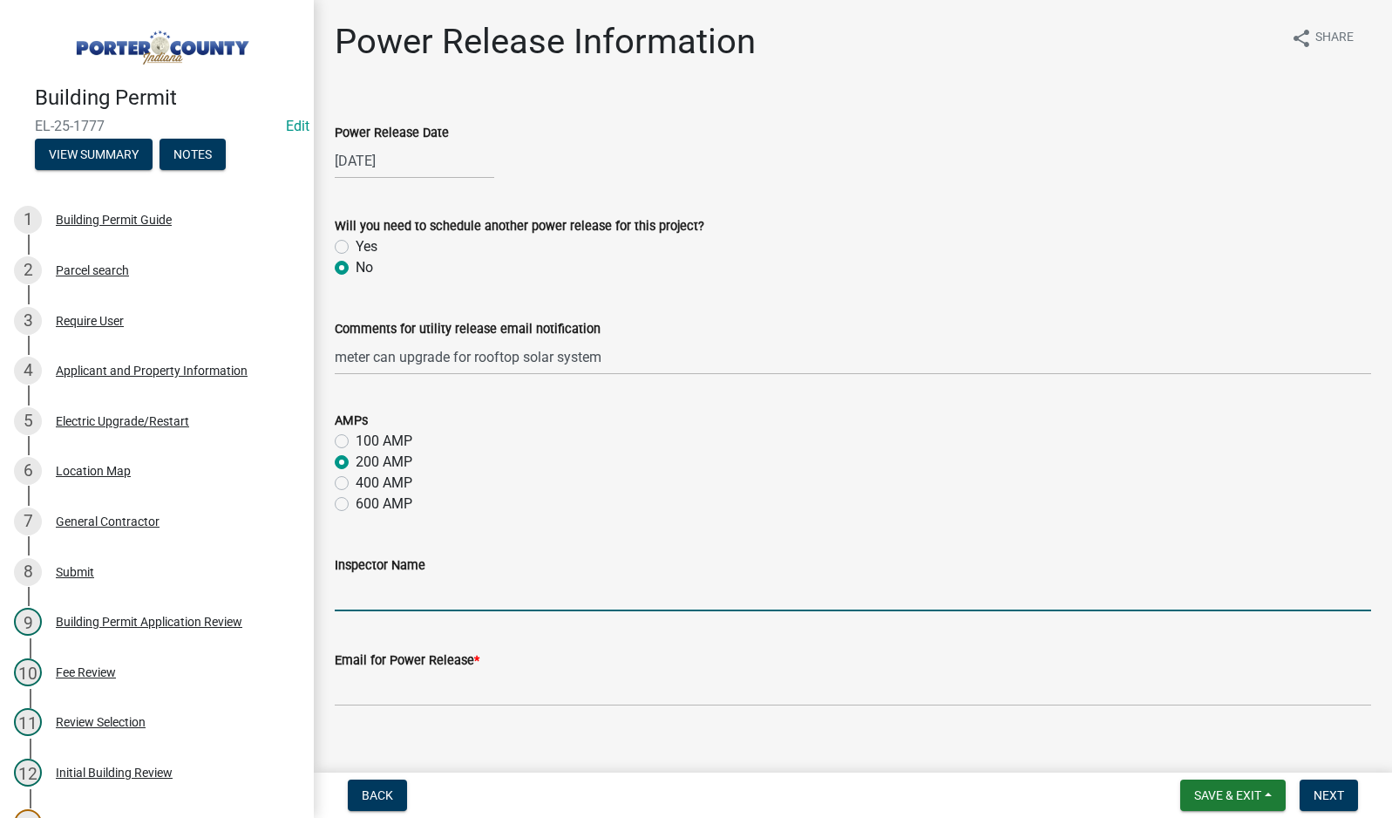
click at [452, 588] on input "Inspector Name" at bounding box center [853, 593] width 1036 height 36
type input "[PERSON_NAME]"
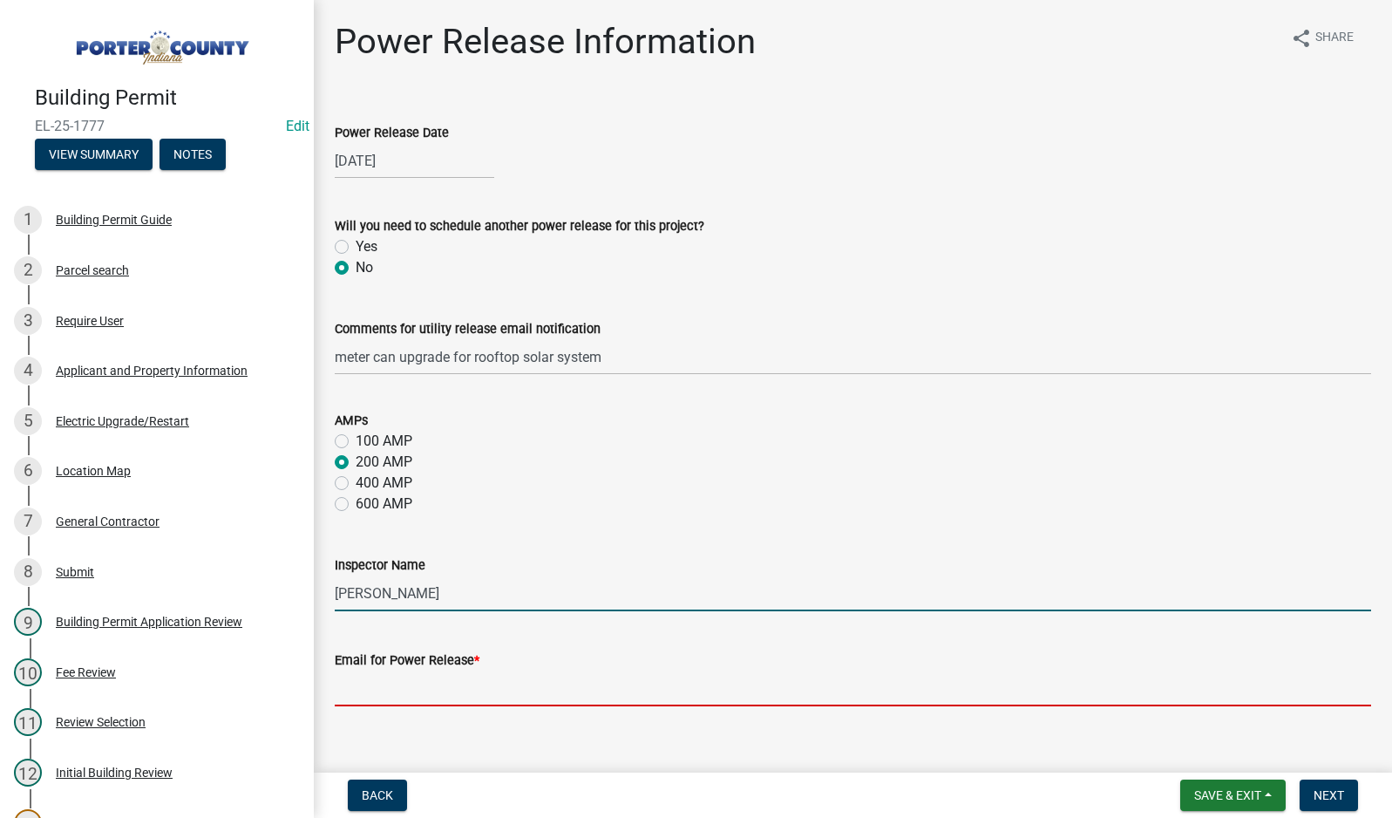
click at [453, 690] on input "Email for Power Release *" at bounding box center [853, 688] width 1036 height 36
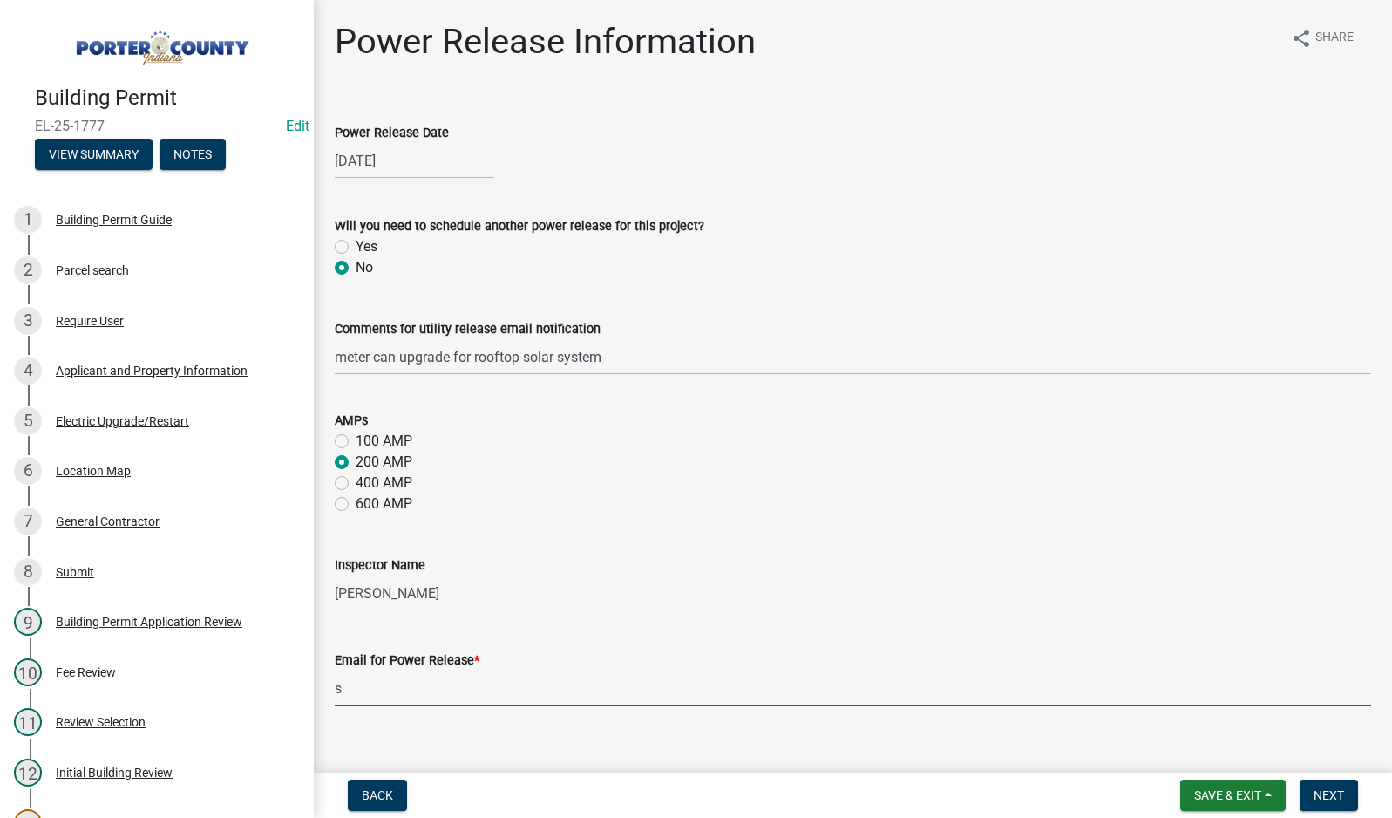
type input "[EMAIL_ADDRESS][DOMAIN_NAME]"
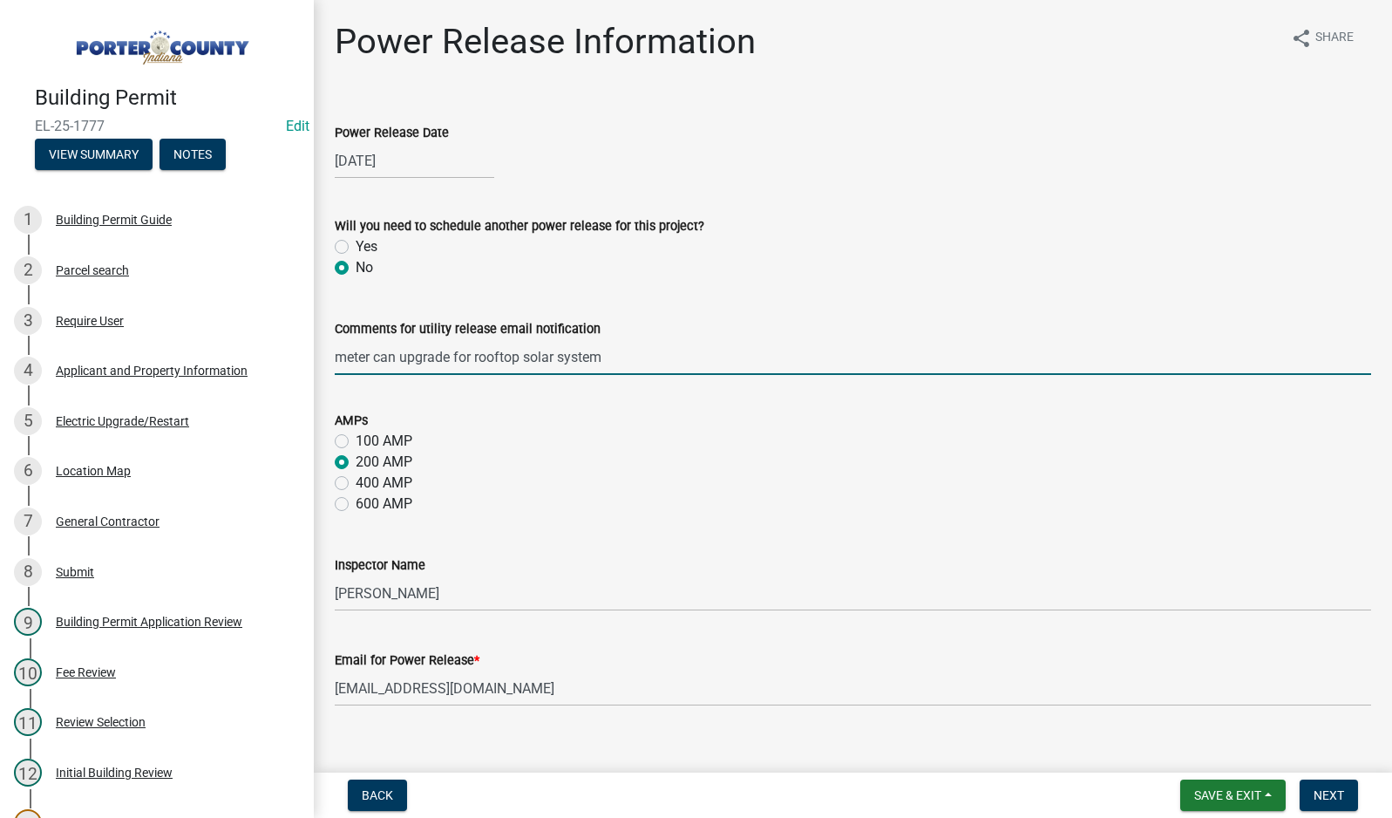
click at [637, 358] on input "meter can upgrade for rooftop solar system" at bounding box center [853, 357] width 1036 height 36
type input "meter can upgrade for rooftop solar system-- contact is emily773-633-6473"
click at [1334, 791] on span "Next" at bounding box center [1329, 795] width 31 height 14
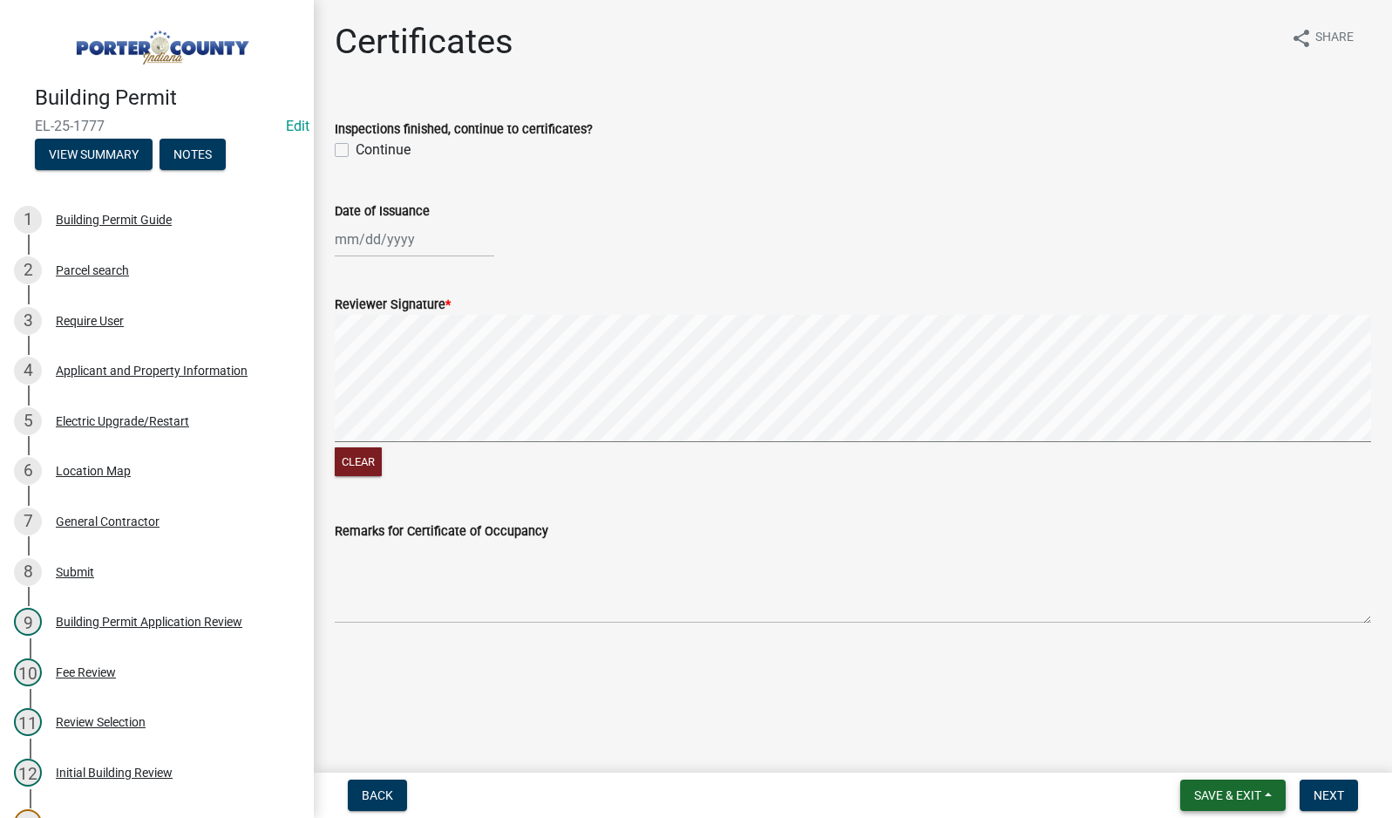
click at [1232, 798] on span "Save & Exit" at bounding box center [1227, 795] width 67 height 14
click at [1214, 755] on button "Save & Exit" at bounding box center [1215, 750] width 139 height 42
